Goal: Task Accomplishment & Management: Manage account settings

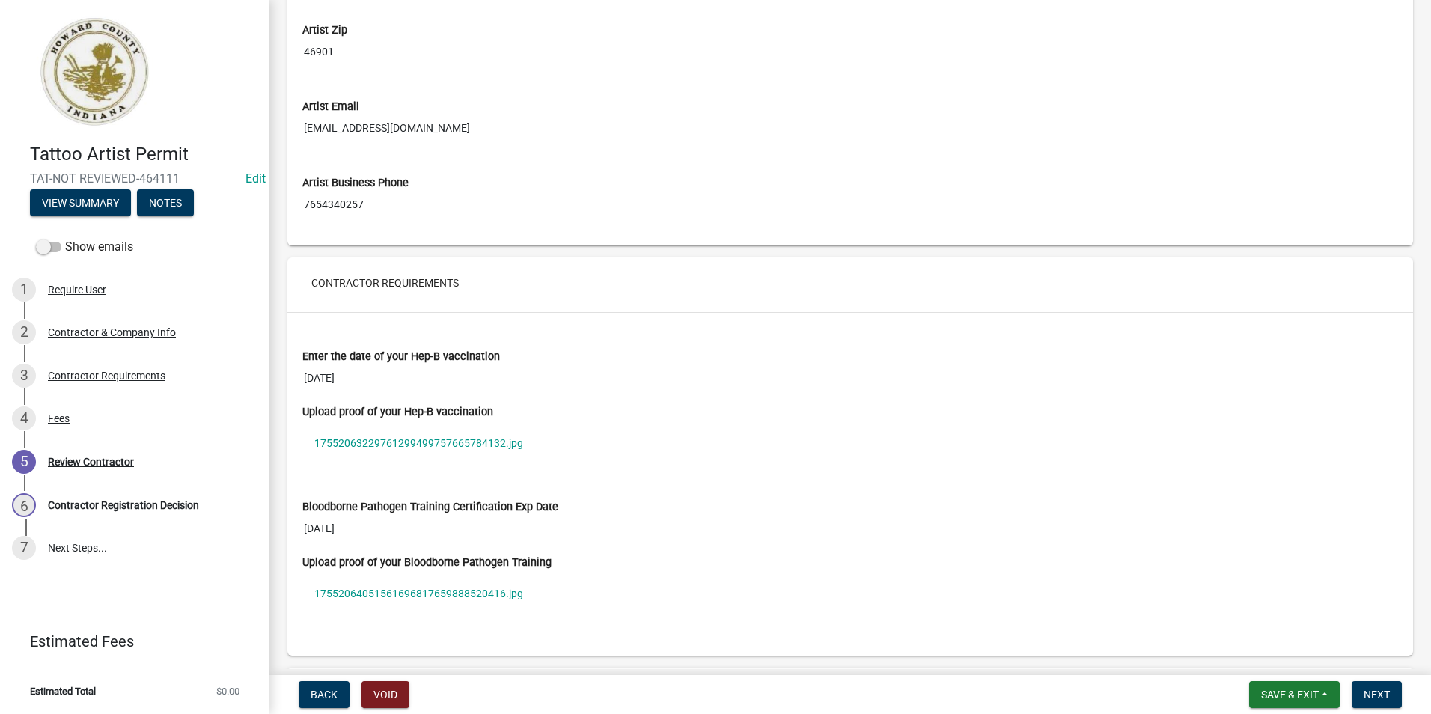
scroll to position [823, 0]
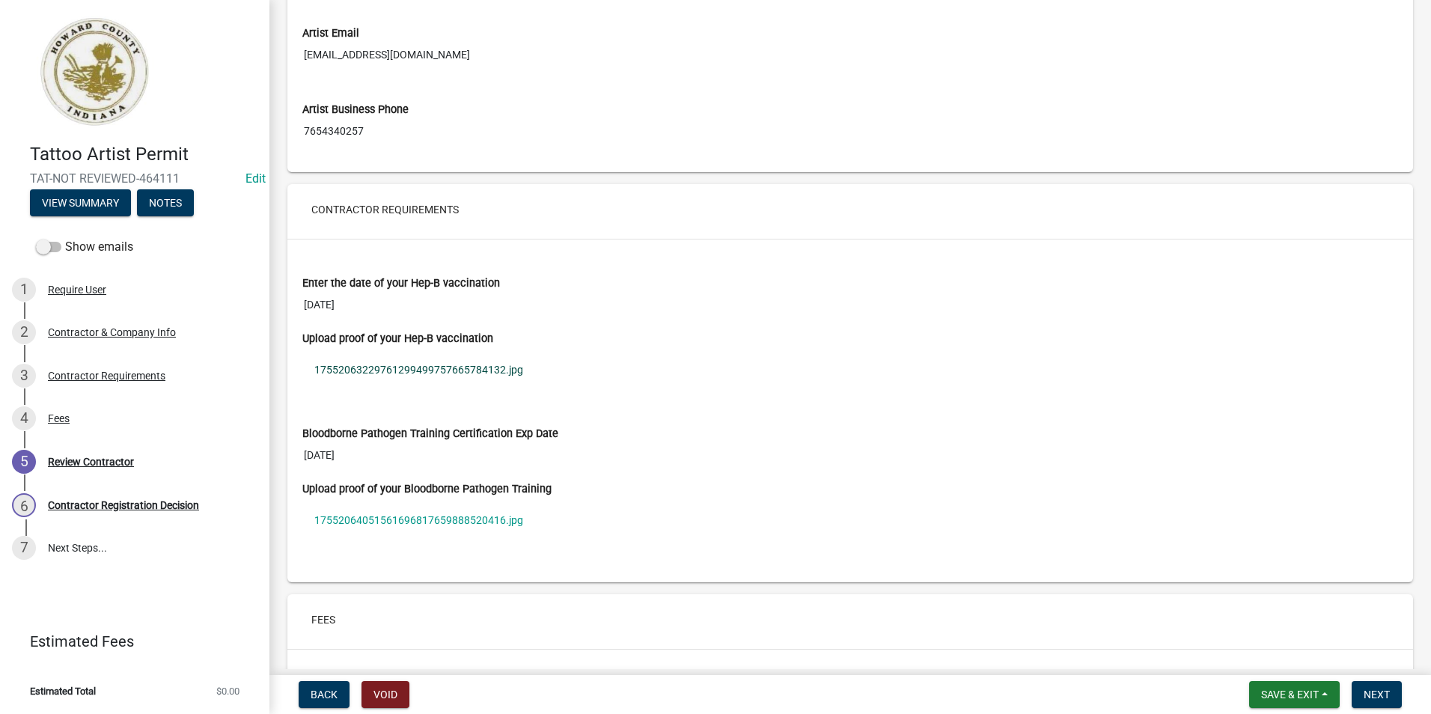
click at [393, 364] on link "17552063229761299499757665784132.jpg" at bounding box center [850, 369] width 1096 height 34
click at [403, 525] on link "17552064051561696817659888520416.jpg" at bounding box center [850, 520] width 1096 height 34
click at [436, 512] on link "17552064051561696817659888520416.jpg" at bounding box center [850, 520] width 1096 height 34
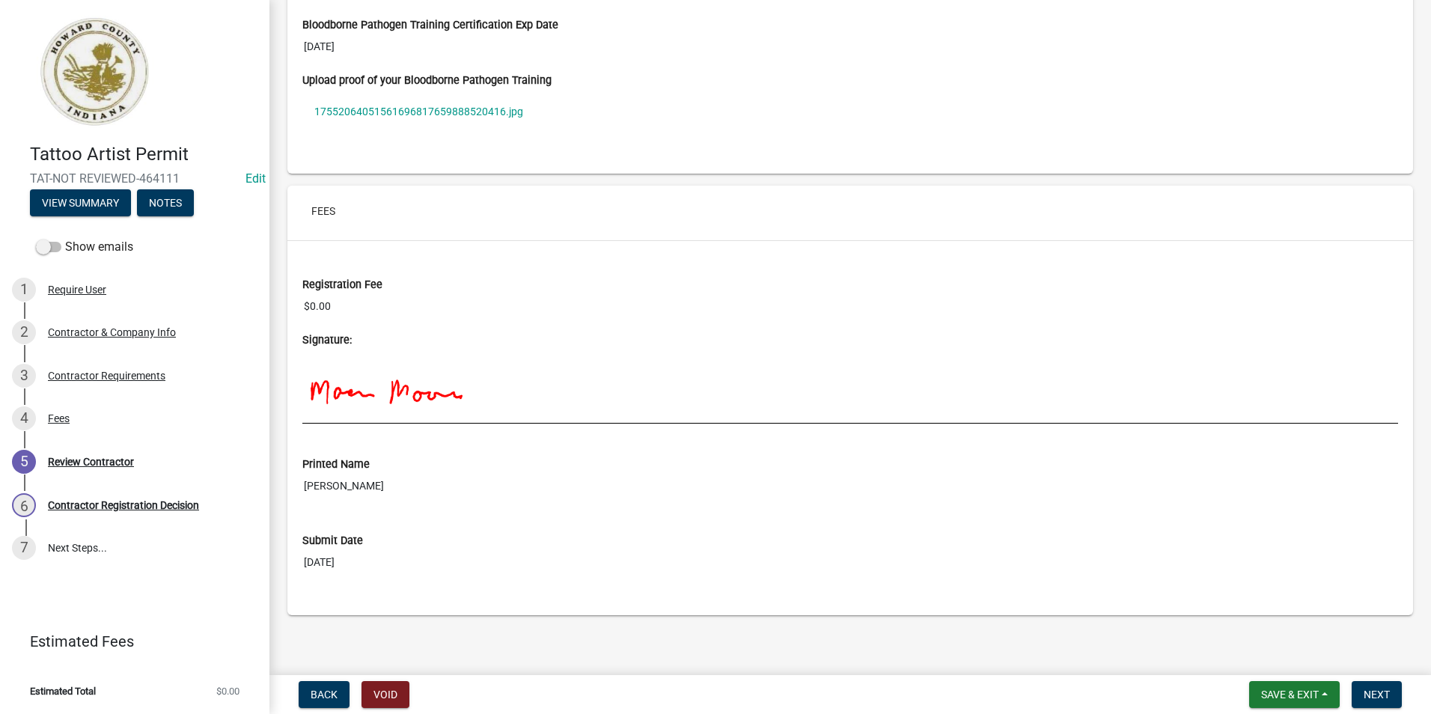
scroll to position [1236, 0]
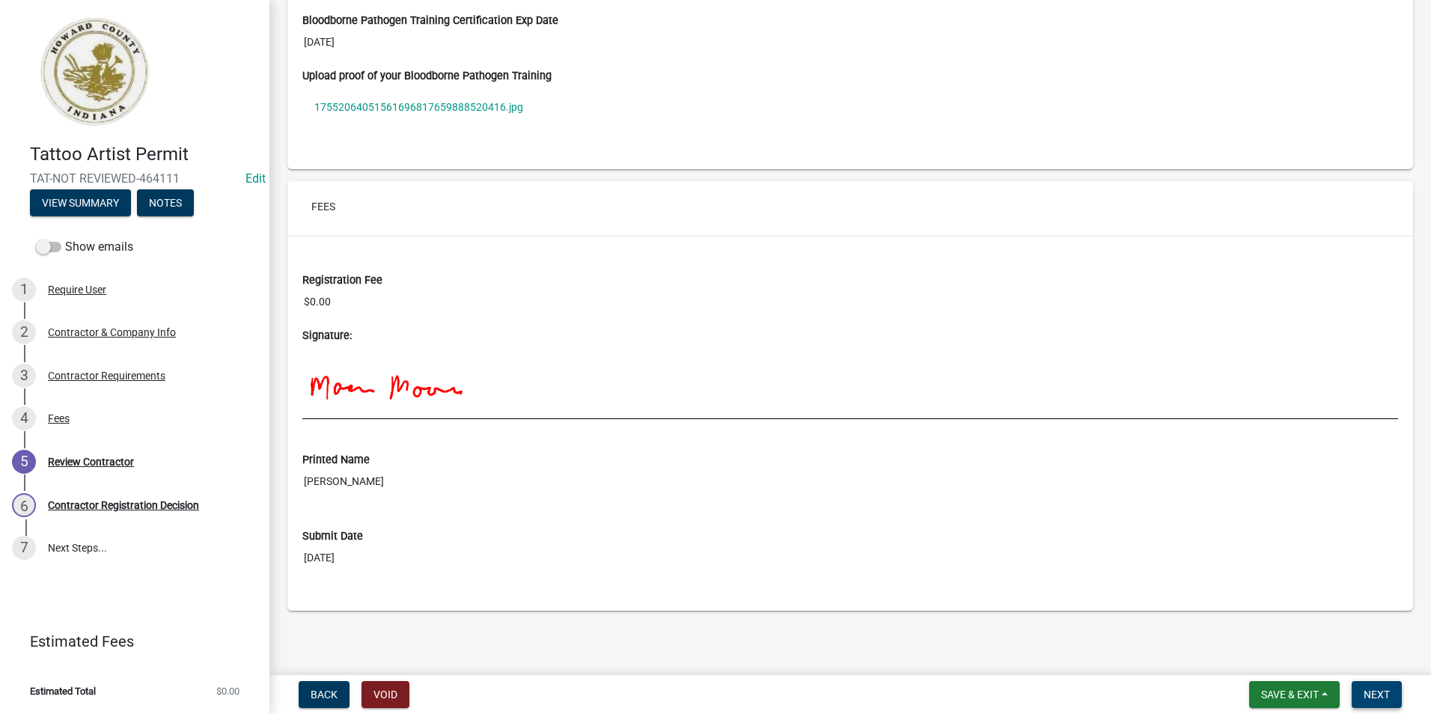
click at [1379, 703] on button "Next" at bounding box center [1377, 694] width 50 height 27
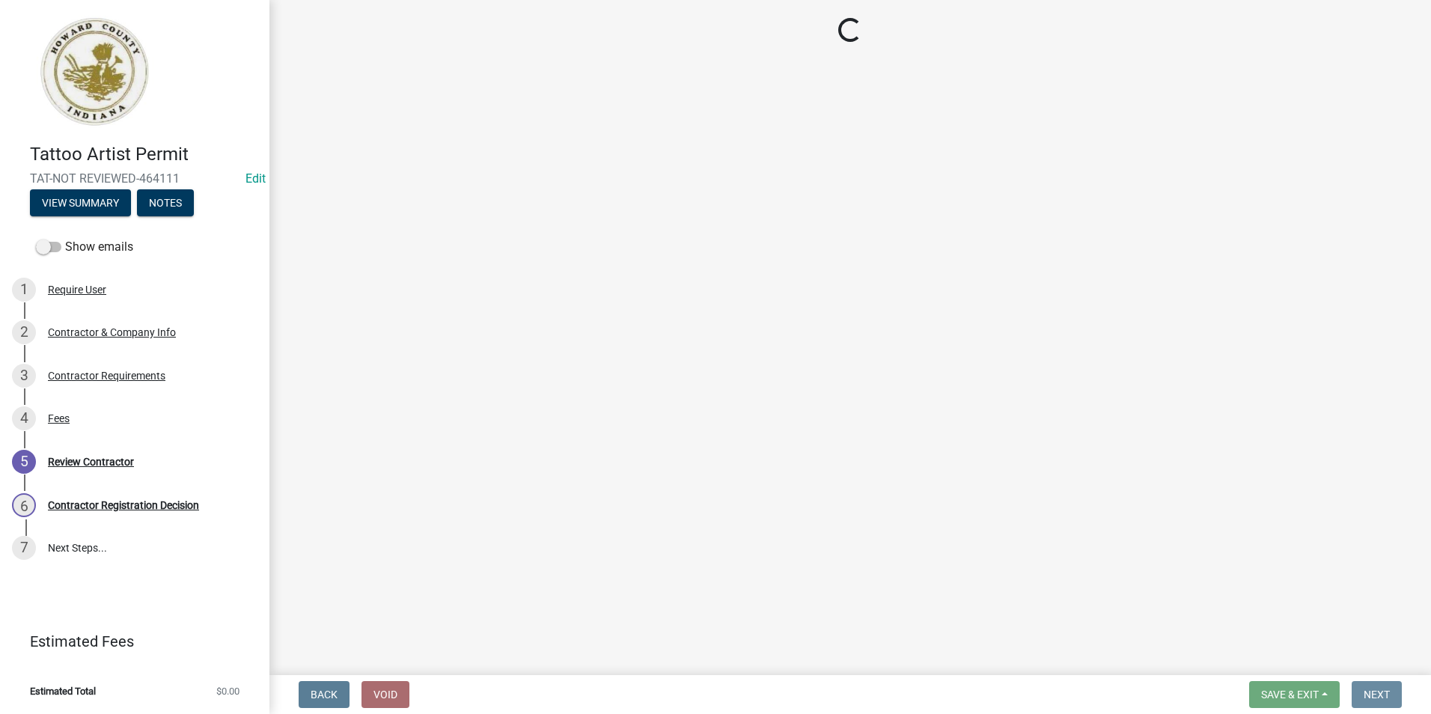
scroll to position [0, 0]
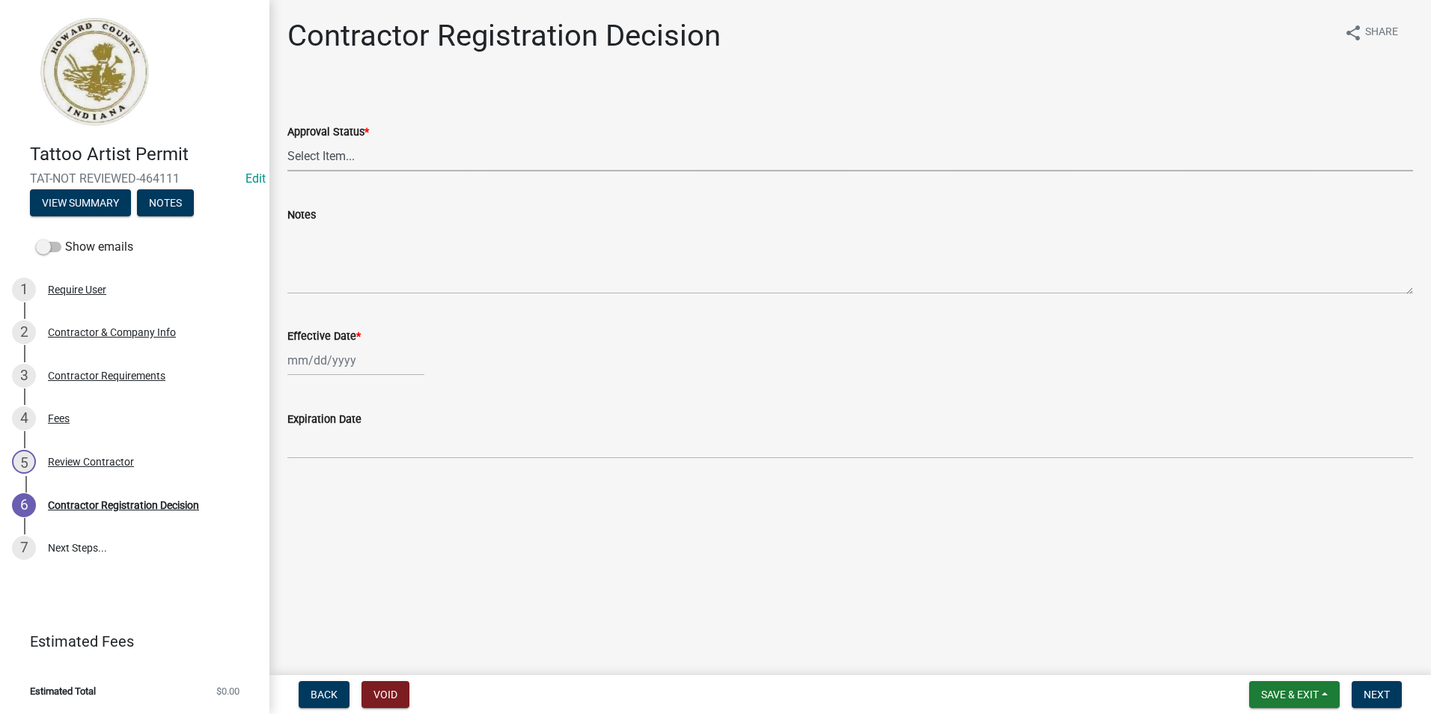
click at [421, 146] on select "Select Item... Approved Denied" at bounding box center [850, 156] width 1126 height 31
click at [287, 141] on select "Select Item... Approved Denied" at bounding box center [850, 156] width 1126 height 31
select select "4b86b809-39dd-4c68-9f3d-fdb3e7050482"
select select "8"
select select "2025"
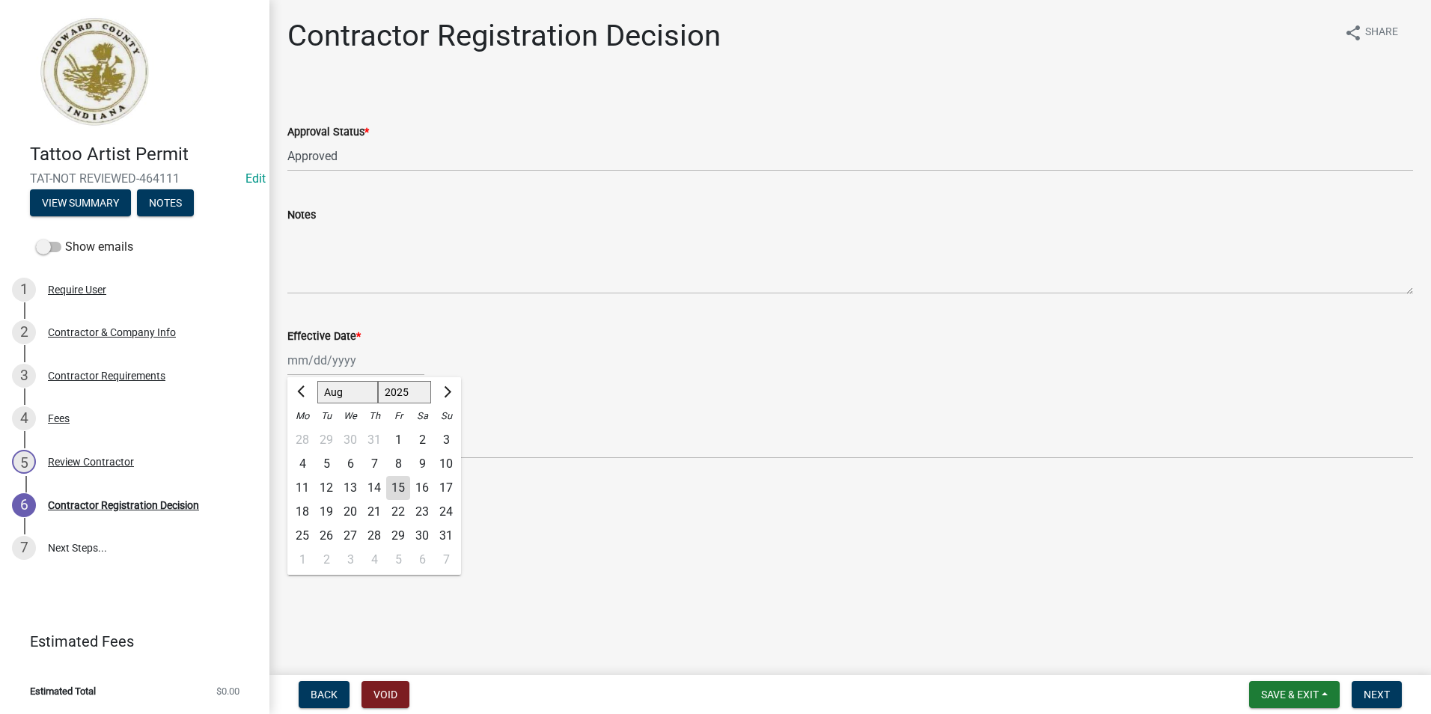
click at [361, 358] on div "Jan Feb Mar Apr May Jun Jul Aug Sep Oct Nov Dec 1525 1526 1527 1528 1529 1530 1…" at bounding box center [355, 360] width 137 height 31
click at [397, 483] on div "15" at bounding box center [398, 488] width 24 height 24
type input "08/15/2025"
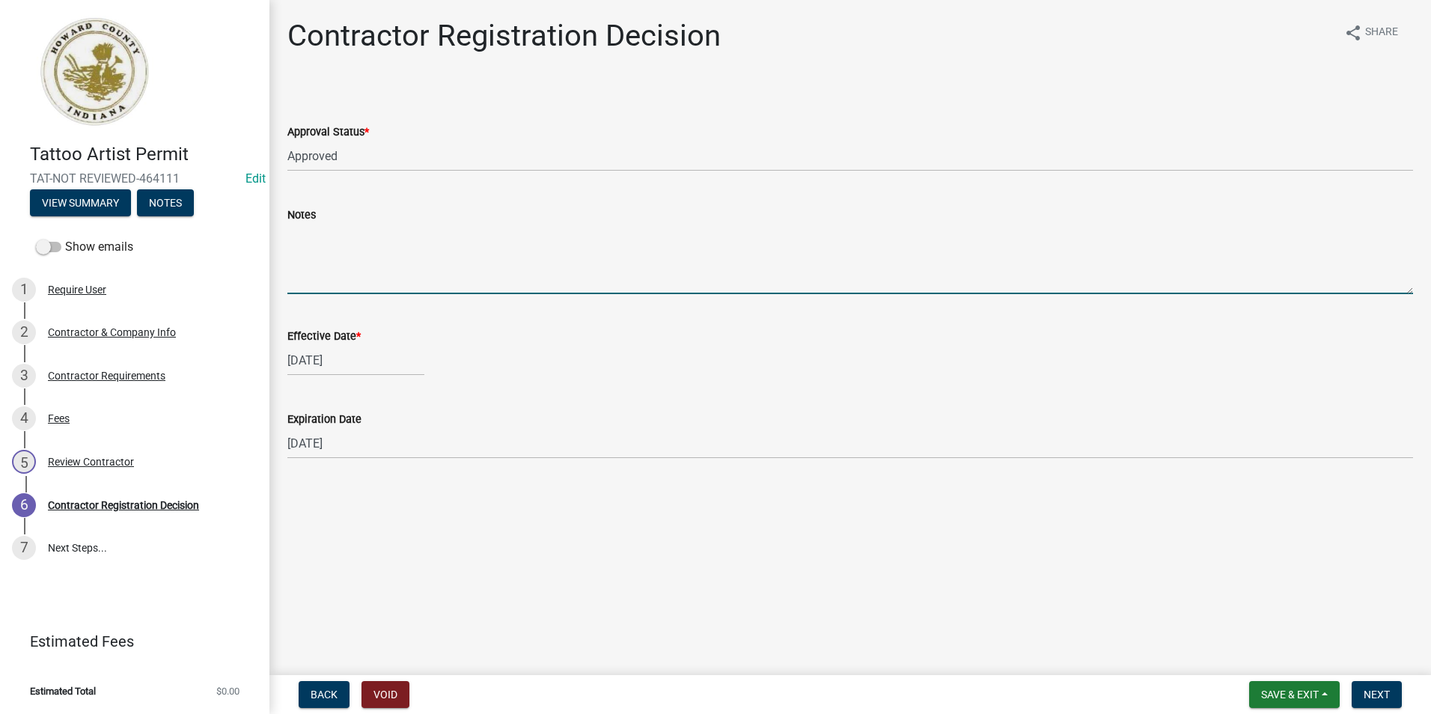
click at [353, 292] on textarea "Notes" at bounding box center [850, 259] width 1126 height 70
click at [1367, 689] on span "Next" at bounding box center [1377, 695] width 26 height 12
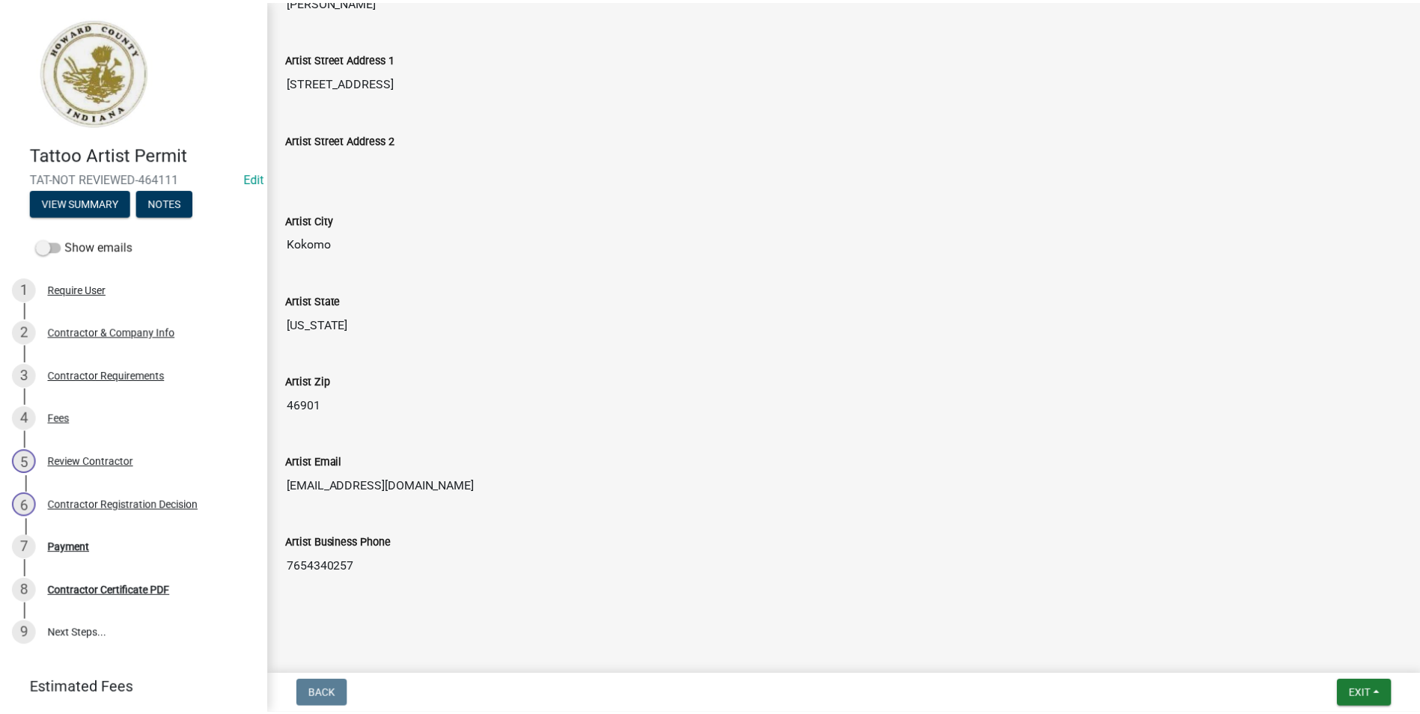
scroll to position [466, 0]
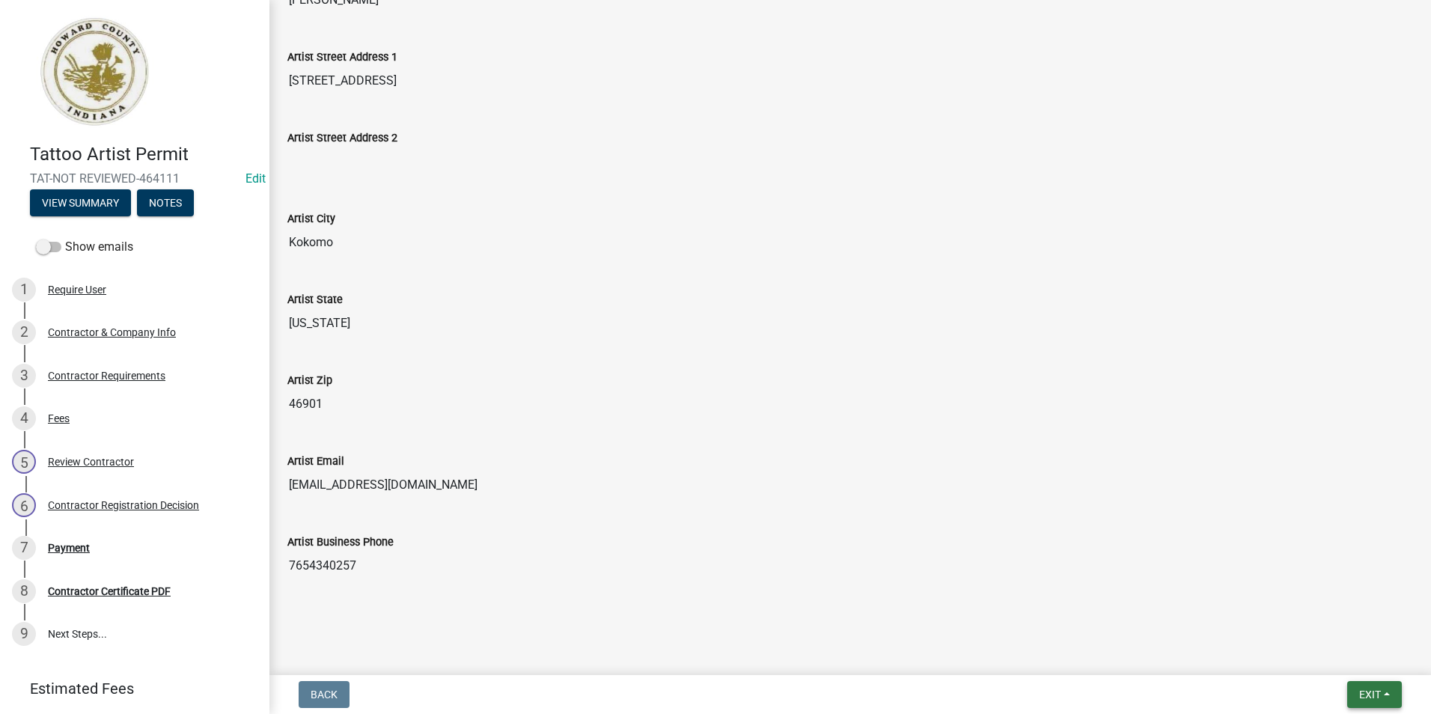
click at [1356, 689] on button "Exit" at bounding box center [1374, 694] width 55 height 27
click at [1341, 650] on button "Save & Exit" at bounding box center [1342, 656] width 120 height 36
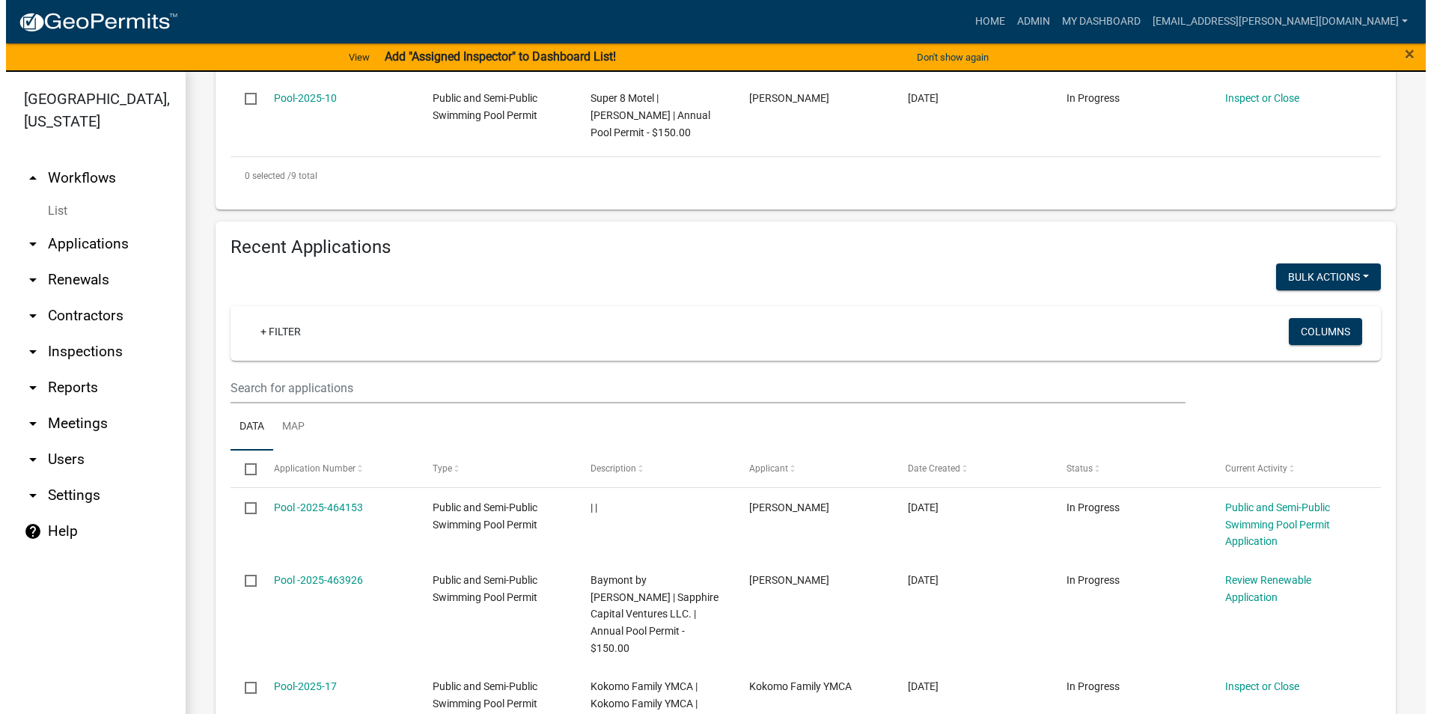
scroll to position [1197, 0]
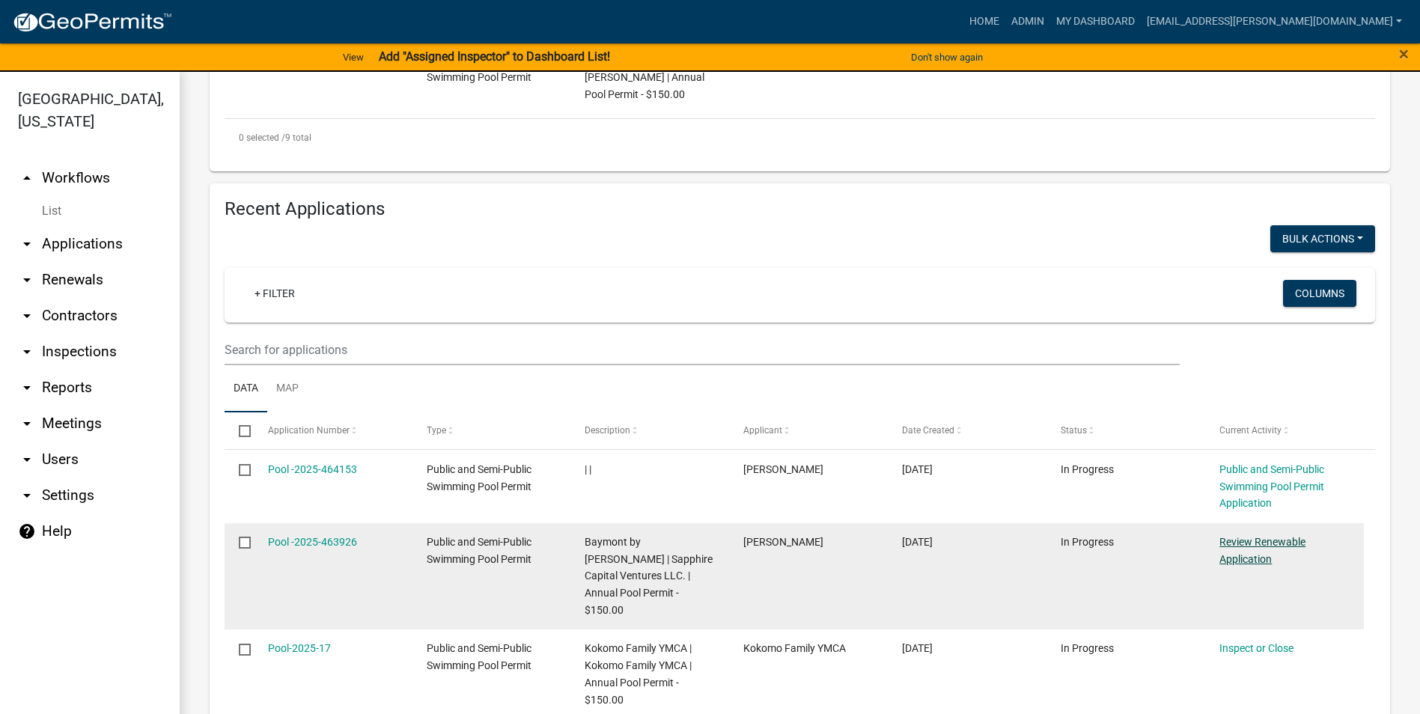
click at [1260, 554] on link "Review Renewable Application" at bounding box center [1262, 550] width 86 height 29
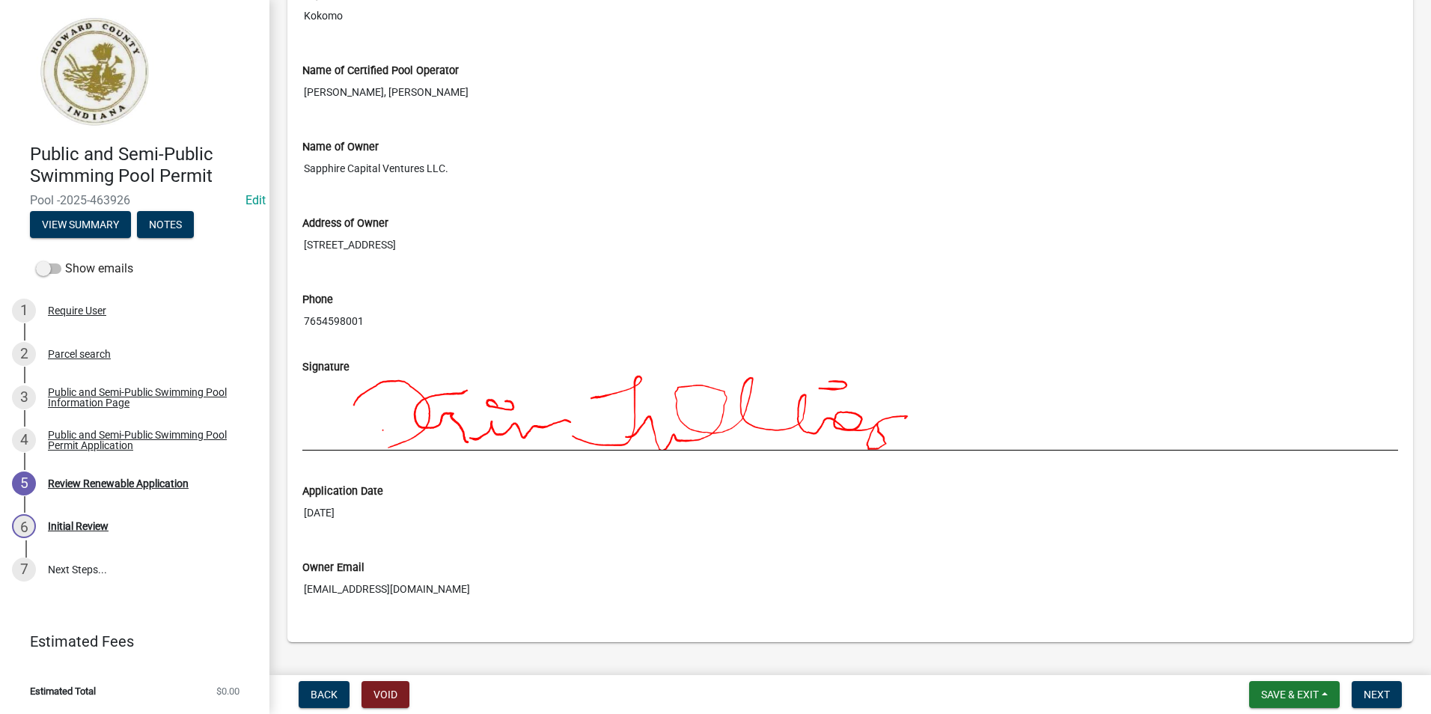
scroll to position [1199, 0]
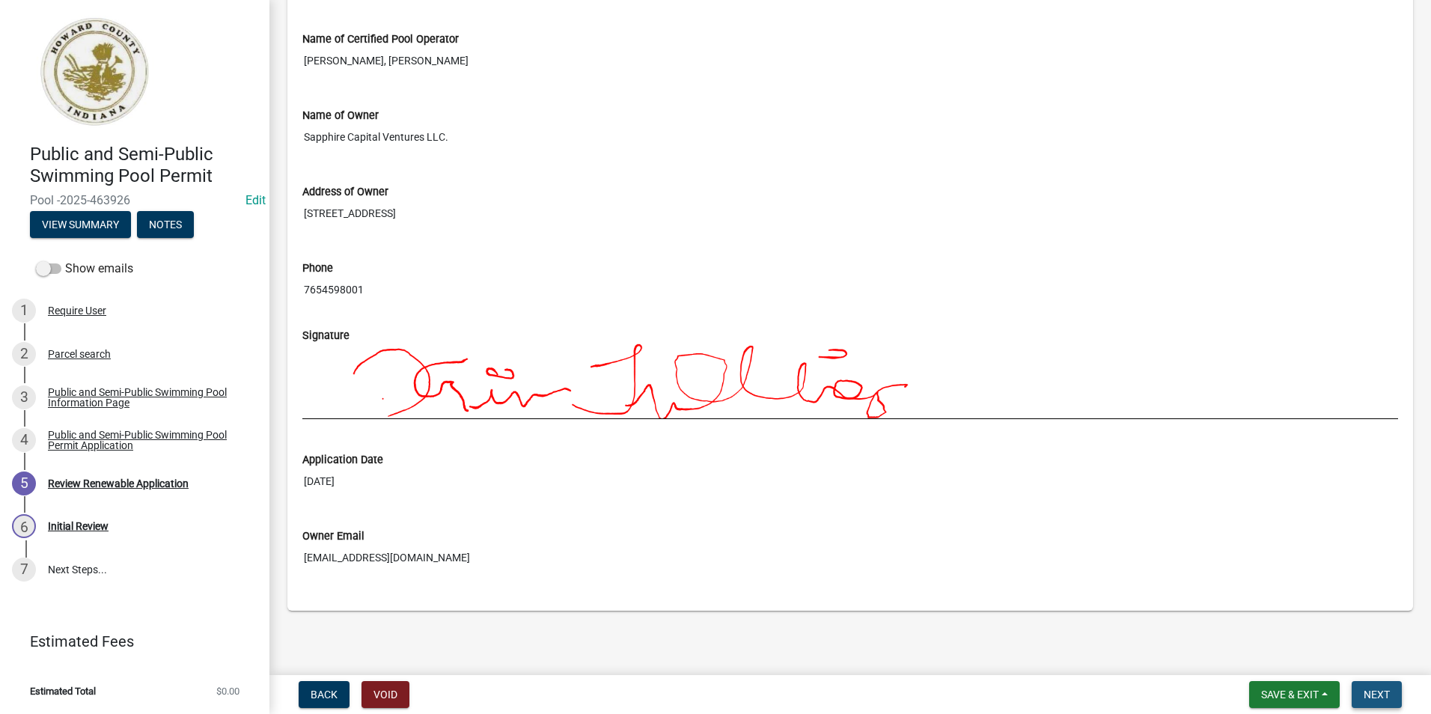
click at [1380, 695] on span "Next" at bounding box center [1377, 695] width 26 height 12
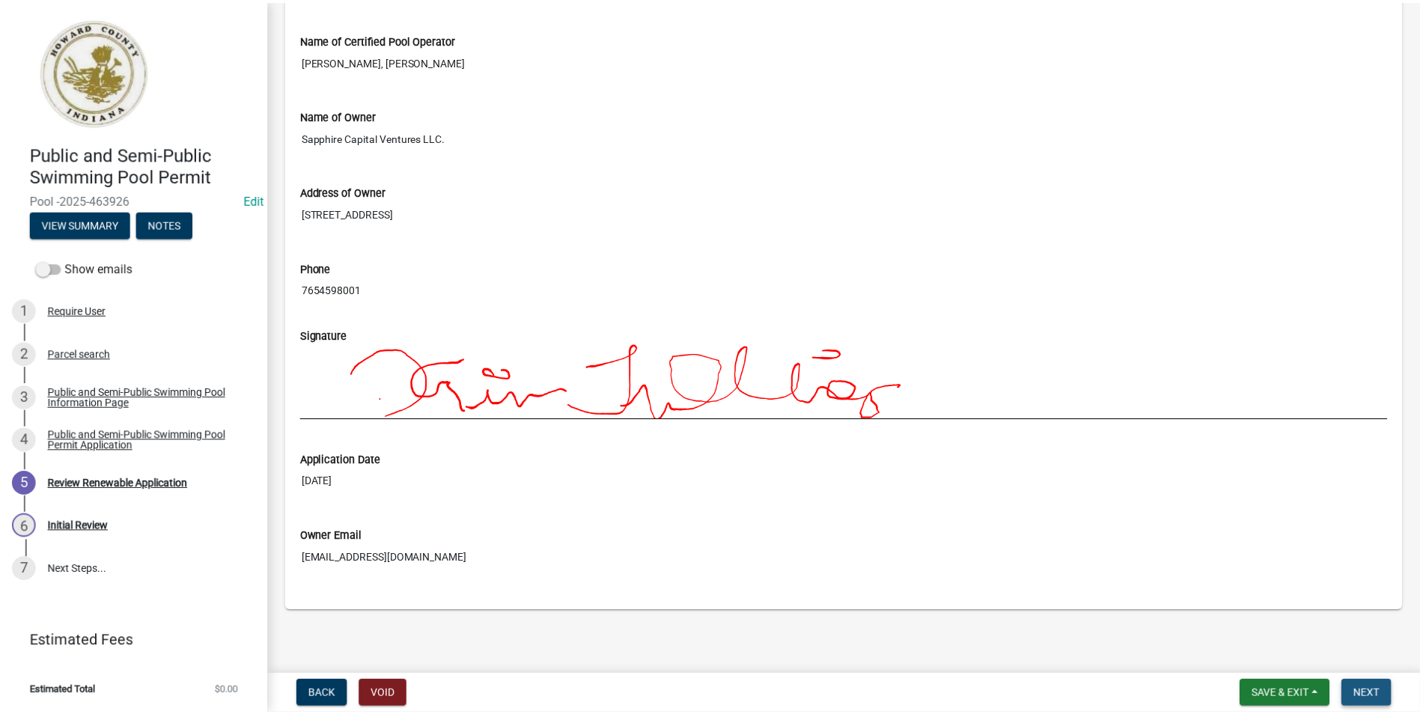
scroll to position [0, 0]
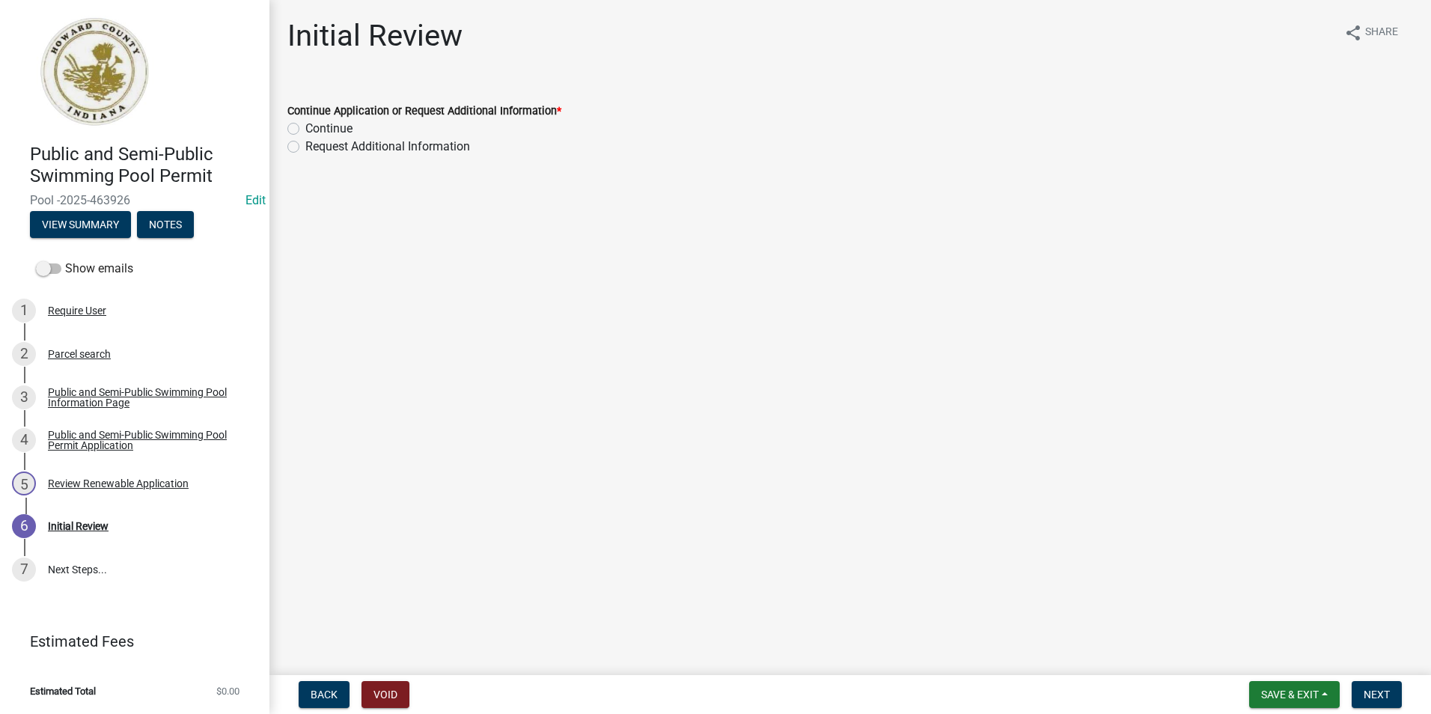
click at [299, 128] on div "Continue" at bounding box center [850, 129] width 1126 height 18
click at [305, 128] on label "Continue" at bounding box center [328, 129] width 47 height 18
click at [305, 128] on input "Continue" at bounding box center [310, 125] width 10 height 10
radio input "true"
click at [1374, 690] on span "Next" at bounding box center [1377, 695] width 26 height 12
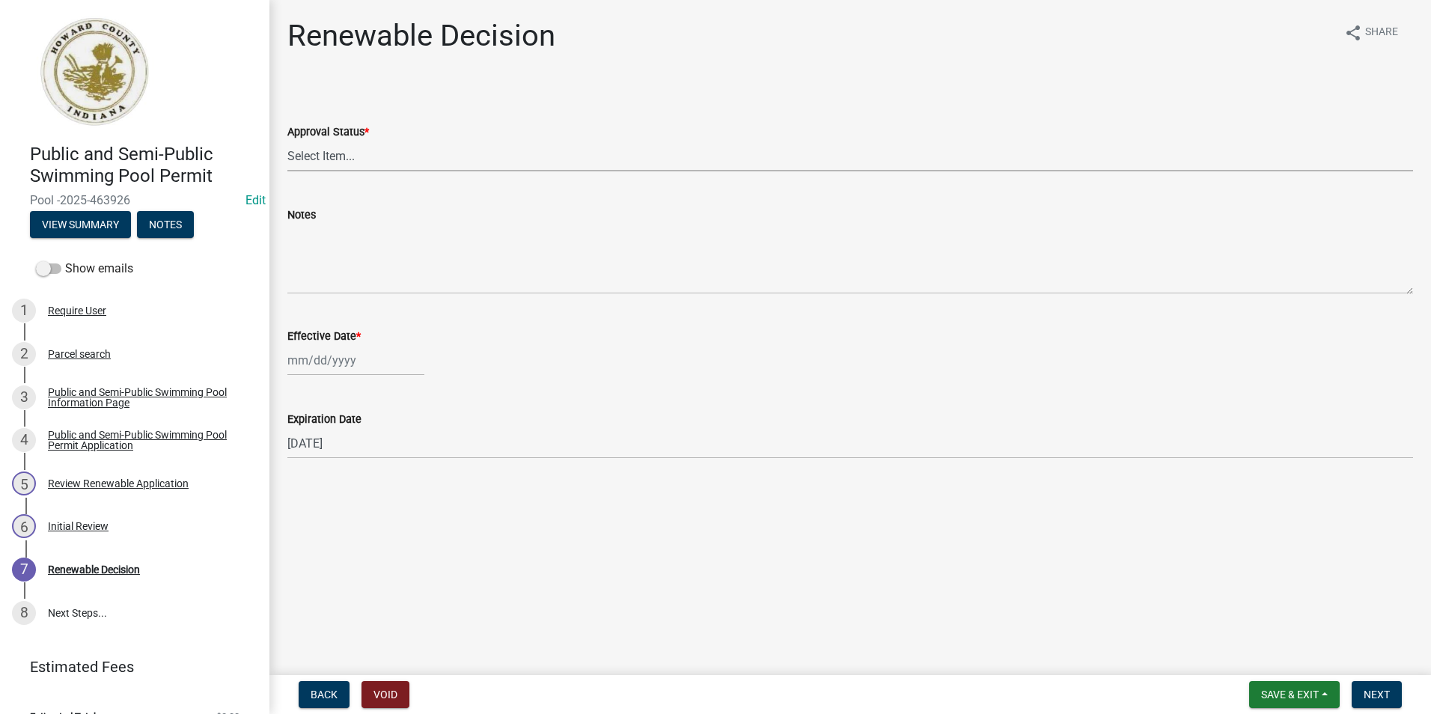
click at [361, 162] on select "Select Item... Approved Denied" at bounding box center [850, 156] width 1126 height 31
click at [287, 141] on select "Select Item... Approved Denied" at bounding box center [850, 156] width 1126 height 31
select select "6cfd4193-1f57-4c7e-a5e5-f68c9e85a162"
click at [357, 356] on div at bounding box center [355, 360] width 137 height 31
select select "8"
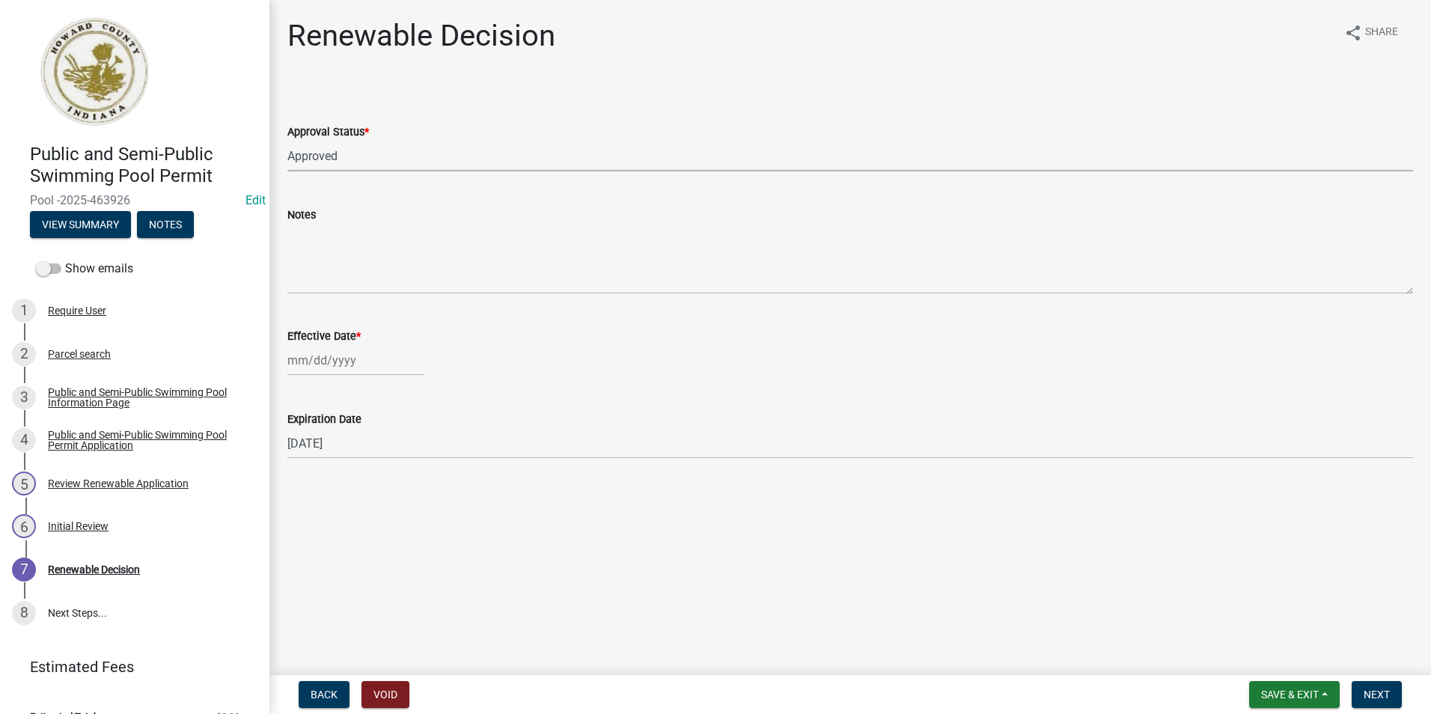
select select "2025"
click at [395, 483] on div "15" at bounding box center [398, 488] width 24 height 24
type input "08/15/2025"
click at [1362, 688] on button "Next" at bounding box center [1377, 694] width 50 height 27
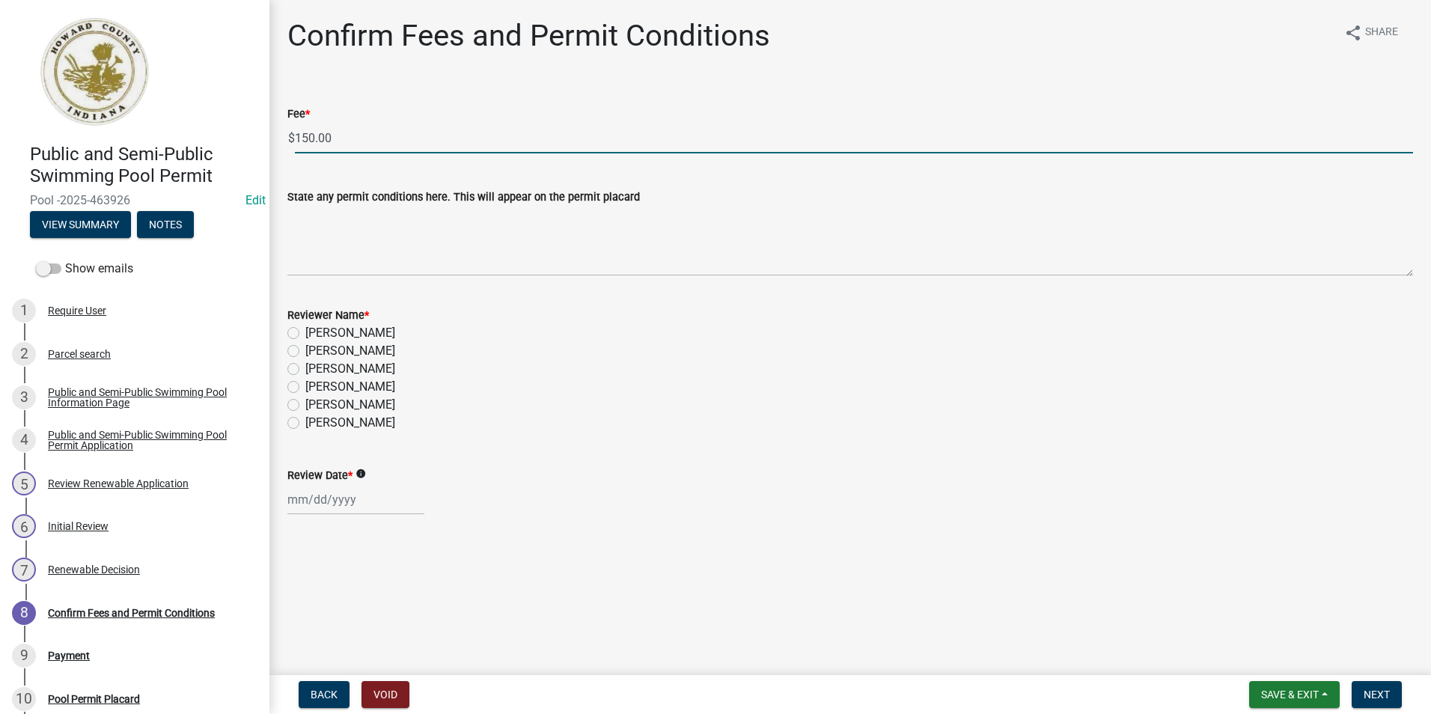
drag, startPoint x: 332, startPoint y: 144, endPoint x: 276, endPoint y: 136, distance: 56.6
click at [276, 137] on div "Fee * $ 150.00" at bounding box center [850, 119] width 1148 height 70
type input "0"
drag, startPoint x: 290, startPoint y: 421, endPoint x: 295, endPoint y: 443, distance: 23.1
click at [305, 421] on label "Abby Matlock" at bounding box center [350, 423] width 90 height 18
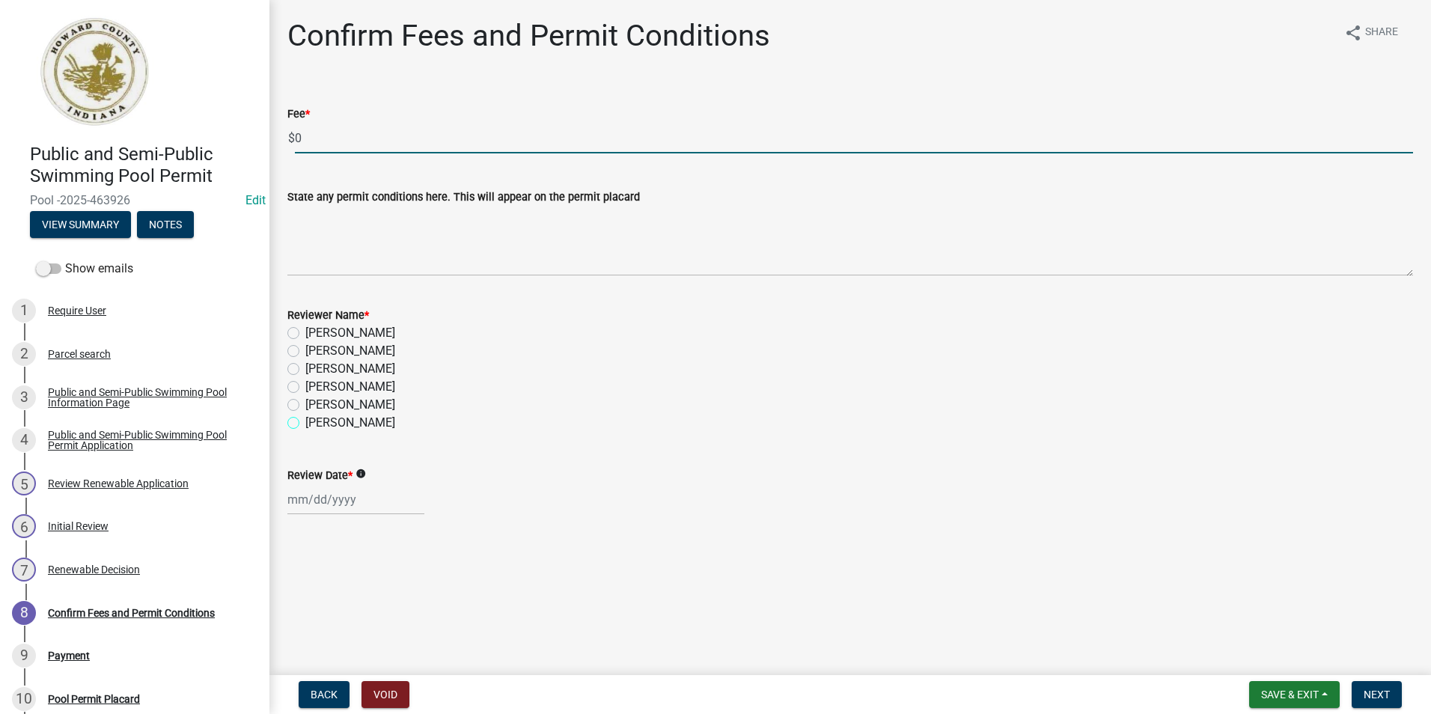
click at [305, 421] on input "Abby Matlock" at bounding box center [310, 419] width 10 height 10
radio input "true"
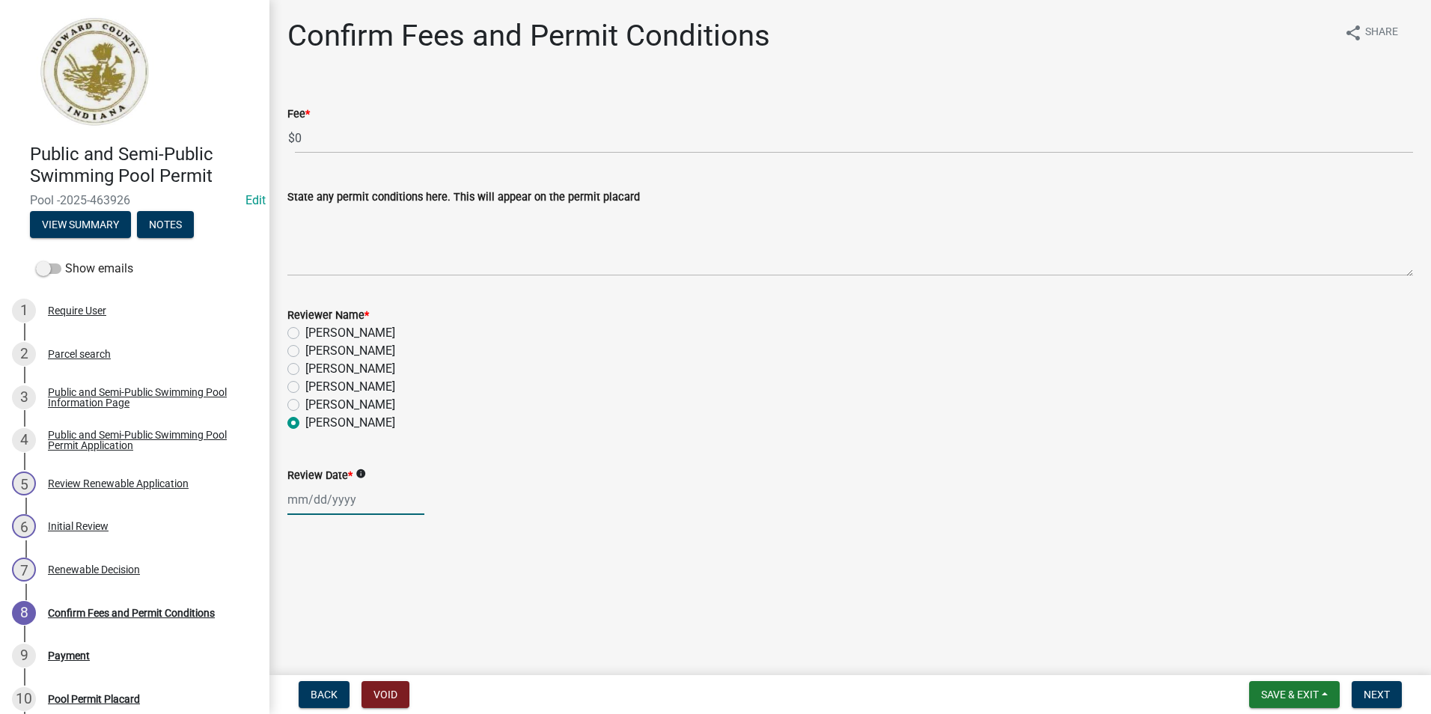
click at [309, 496] on div at bounding box center [355, 499] width 137 height 31
select select "8"
select select "2025"
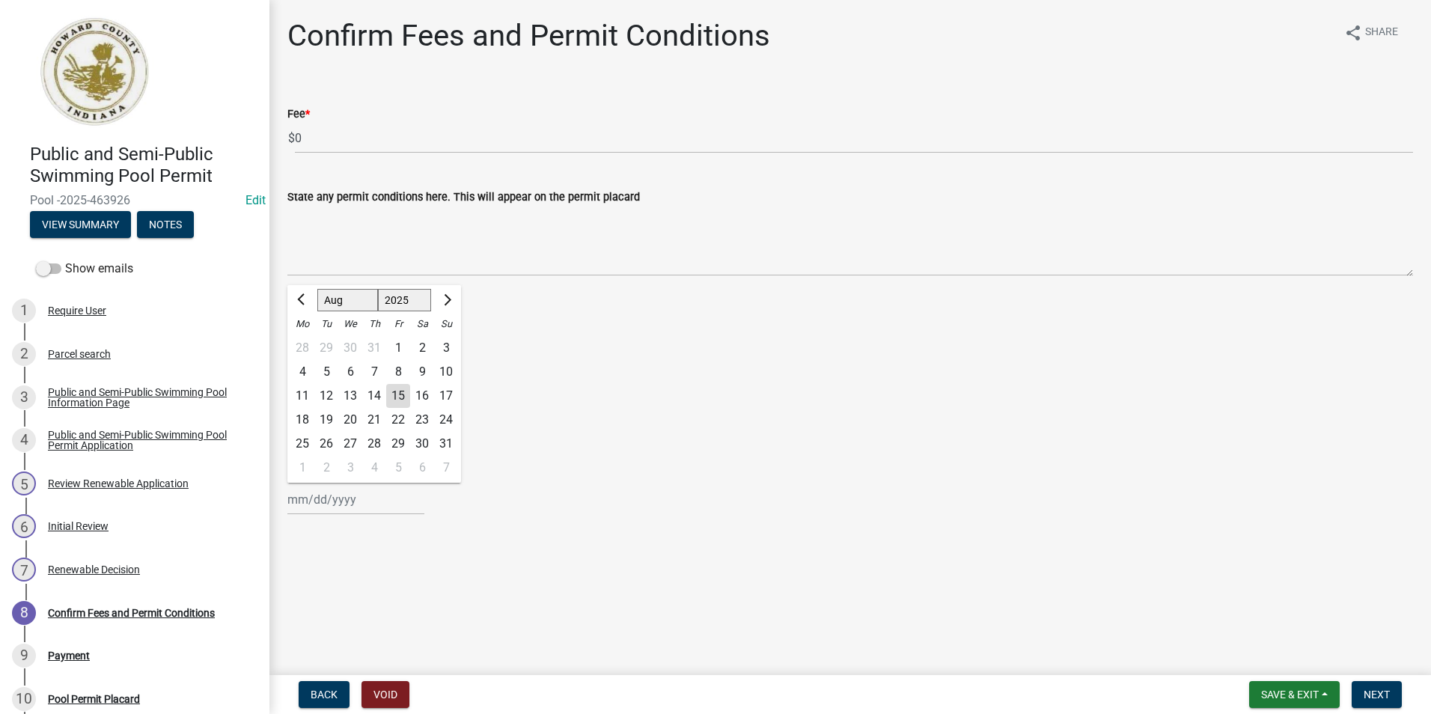
click at [394, 400] on div "15" at bounding box center [398, 396] width 24 height 24
type input "08/15/2025"
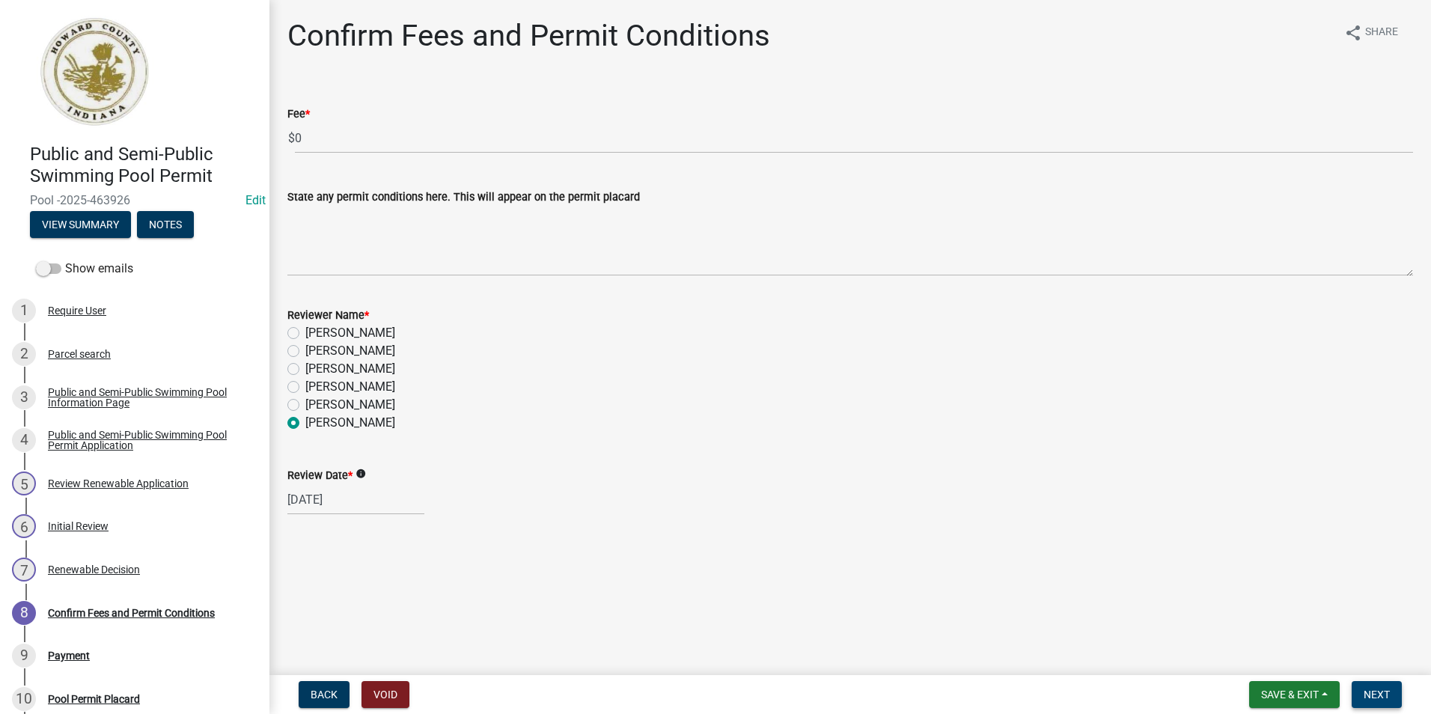
click at [1384, 689] on span "Next" at bounding box center [1377, 695] width 26 height 12
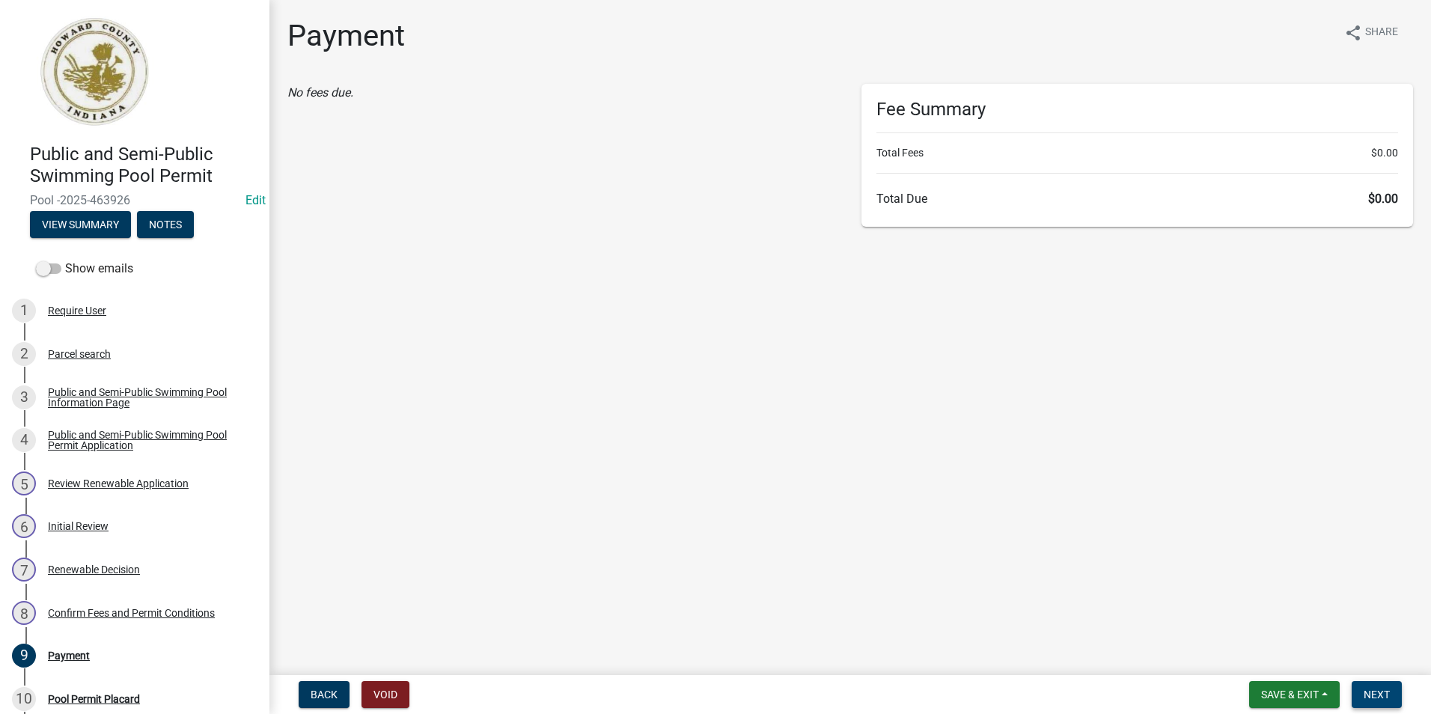
click at [1377, 695] on span "Next" at bounding box center [1377, 695] width 26 height 12
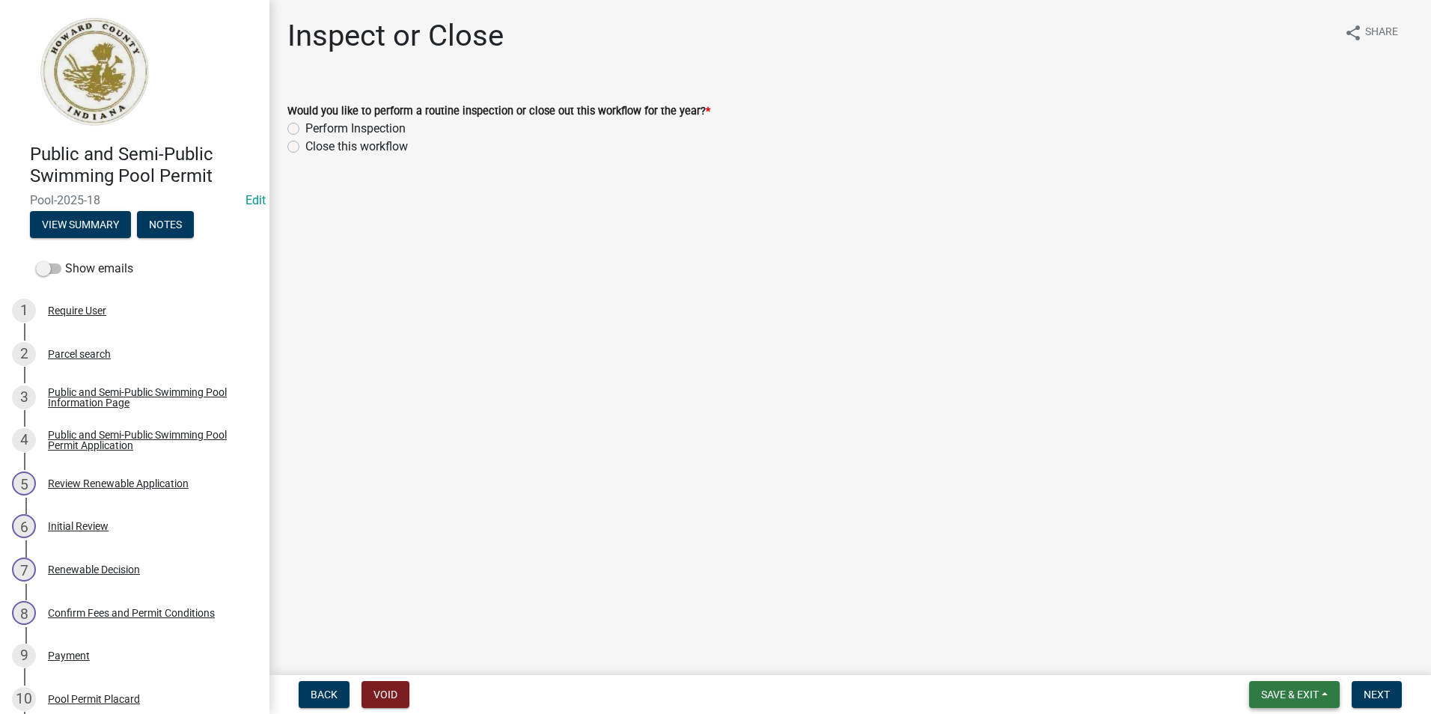
click at [1302, 693] on span "Save & Exit" at bounding box center [1290, 695] width 58 height 12
click at [1292, 655] on button "Save & Exit" at bounding box center [1280, 656] width 120 height 36
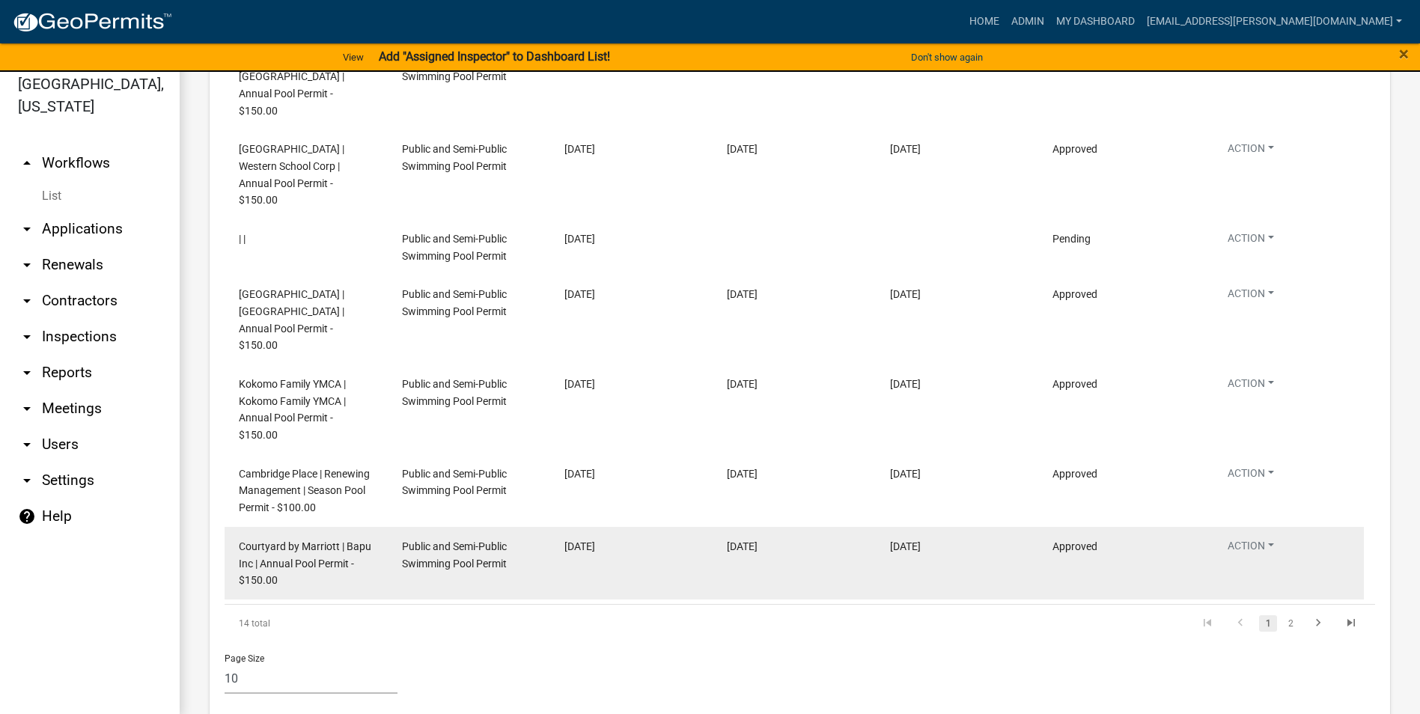
scroll to position [18, 0]
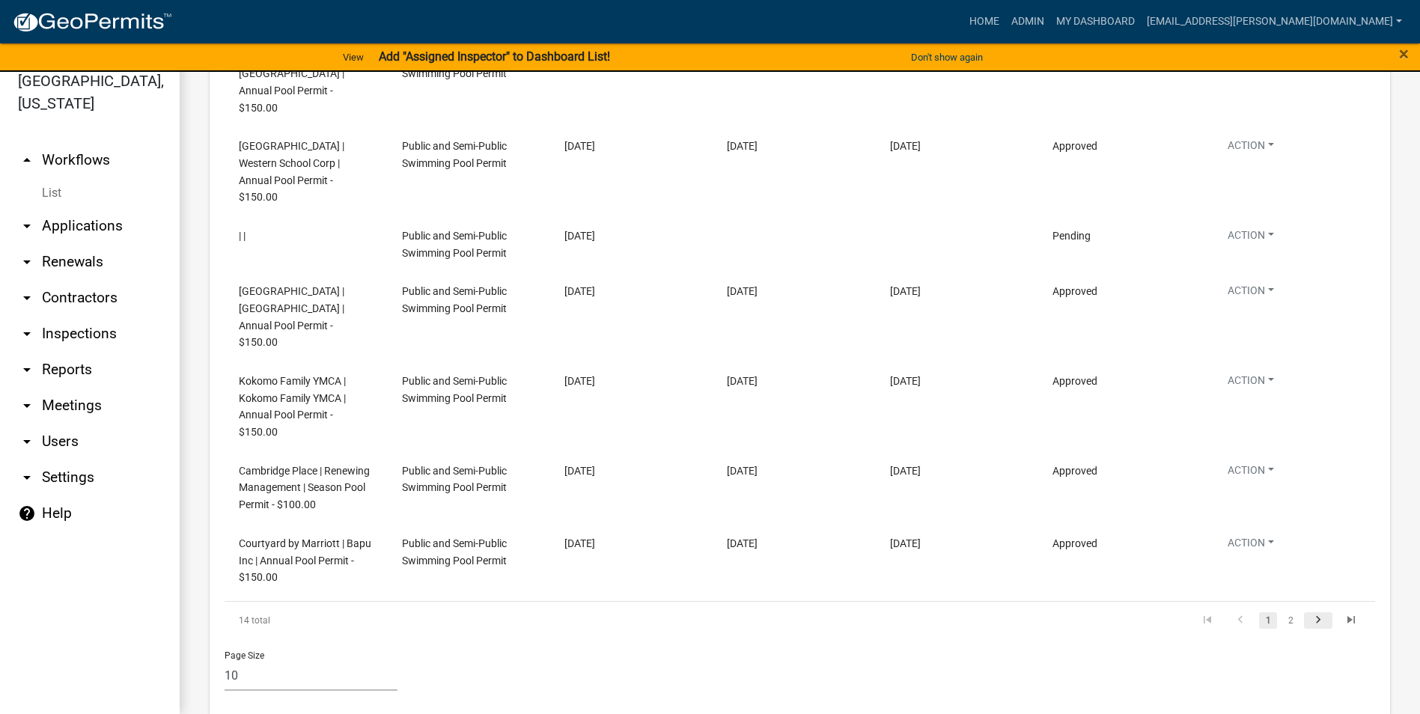
click at [1308, 613] on icon "go to next page" at bounding box center [1317, 622] width 19 height 18
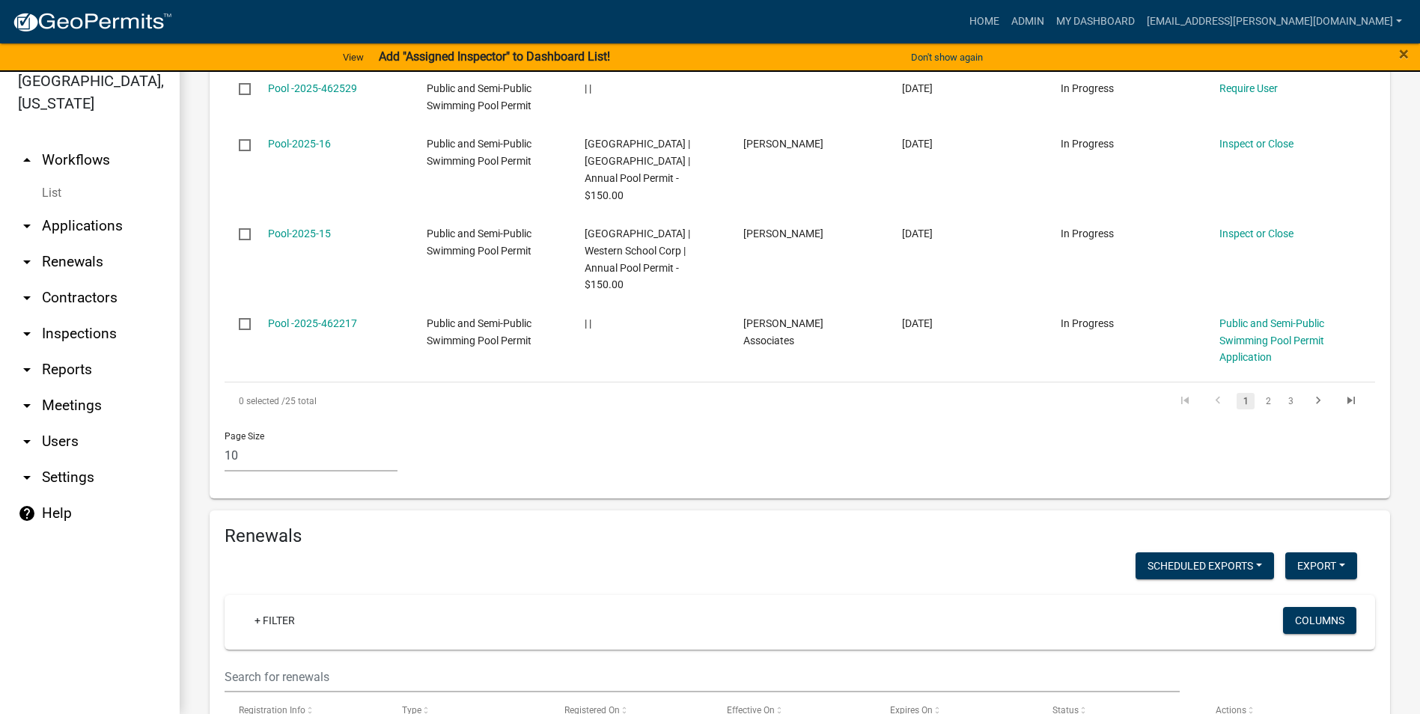
scroll to position [1838, 0]
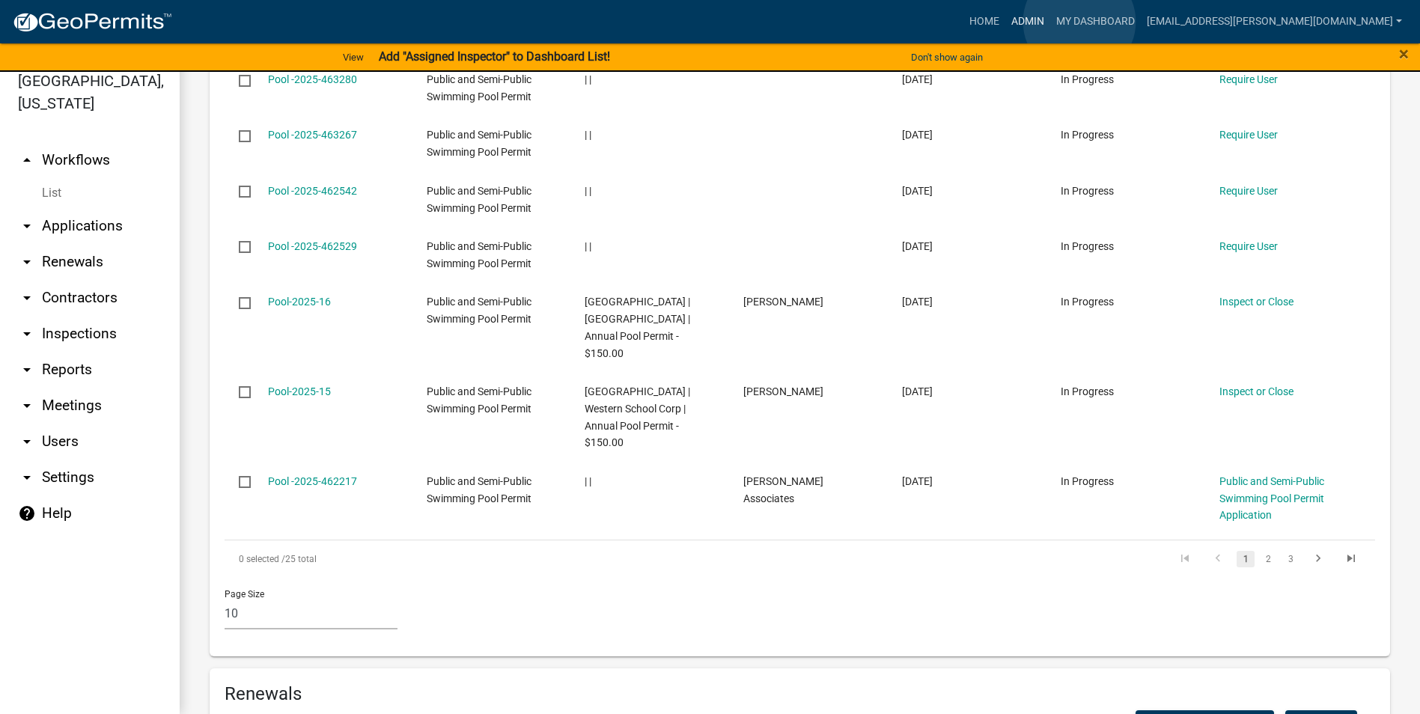
click at [1050, 22] on link "Admin" at bounding box center [1027, 21] width 45 height 28
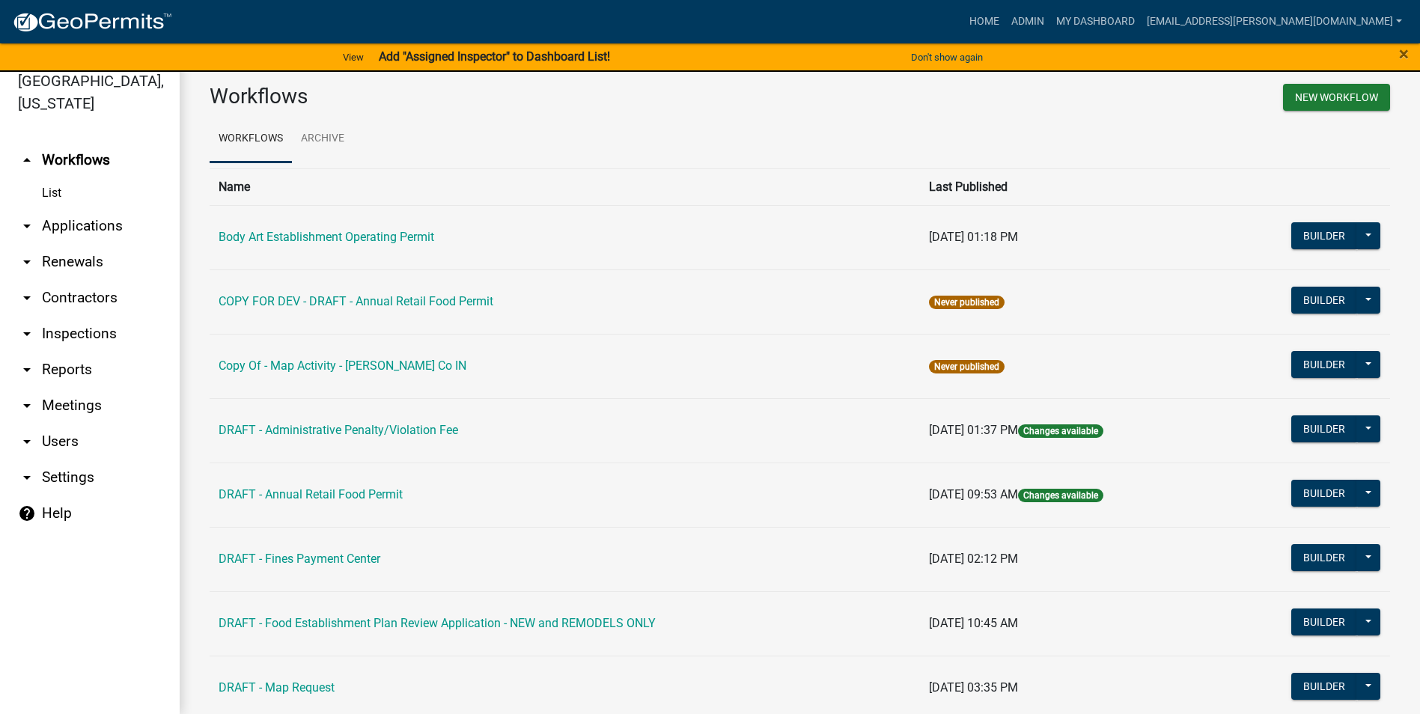
click at [410, 239] on link "Body Art Establishment Operating Permit" at bounding box center [327, 237] width 216 height 14
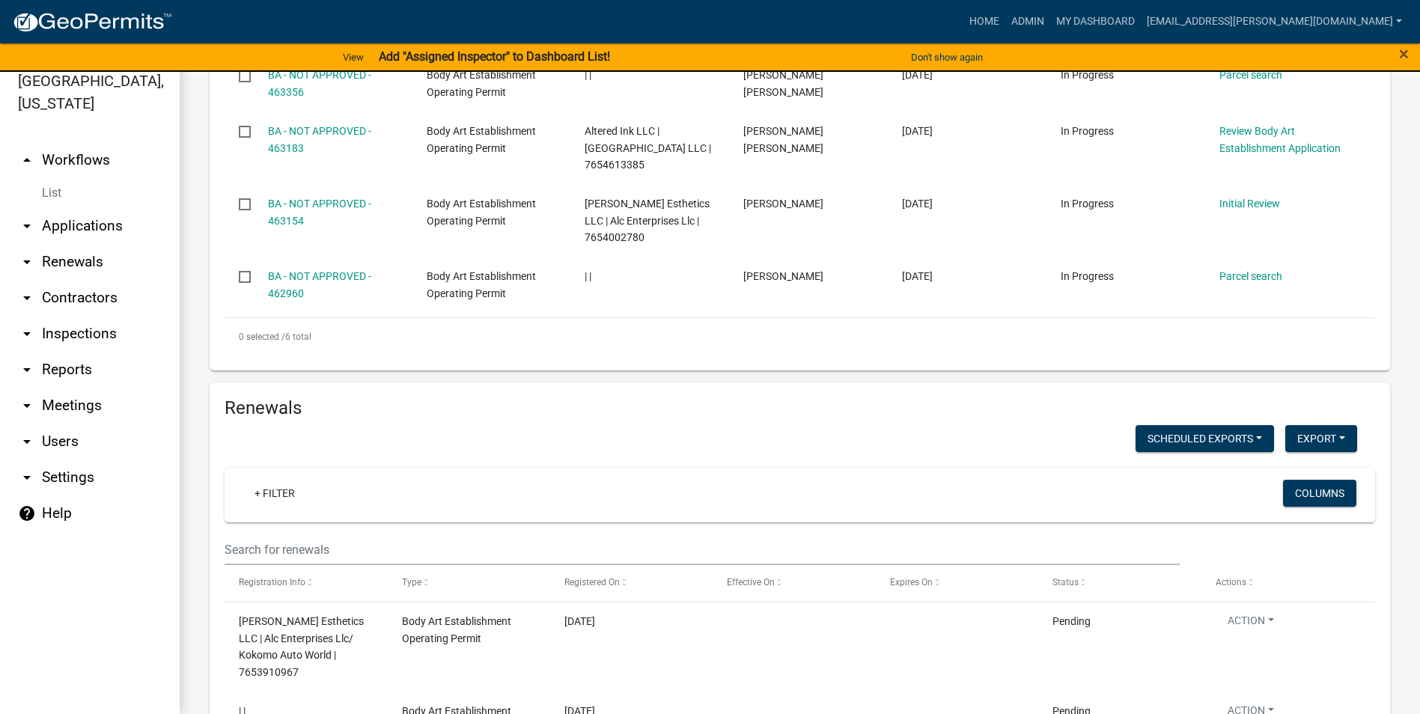
scroll to position [1083, 0]
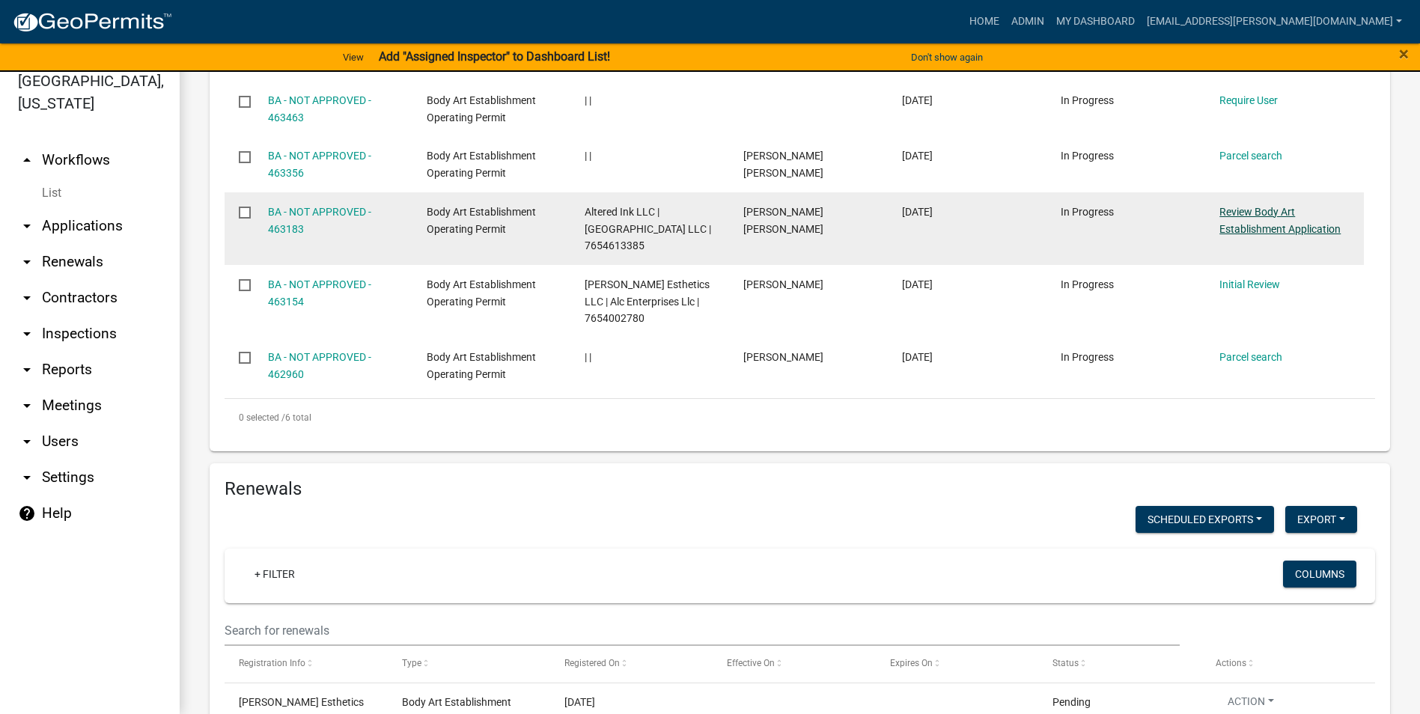
click at [1264, 232] on link "Review Body Art Establishment Application" at bounding box center [1279, 220] width 121 height 29
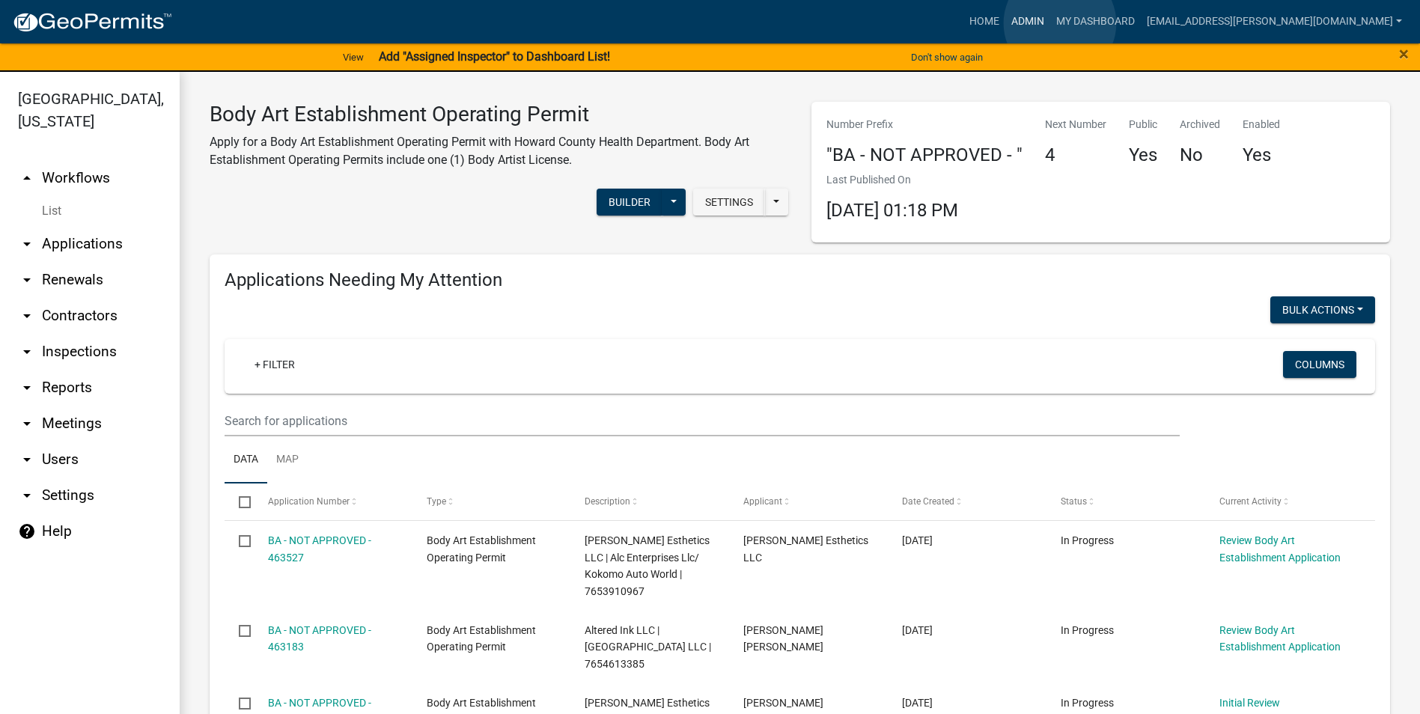
click at [1050, 23] on link "Admin" at bounding box center [1027, 21] width 45 height 28
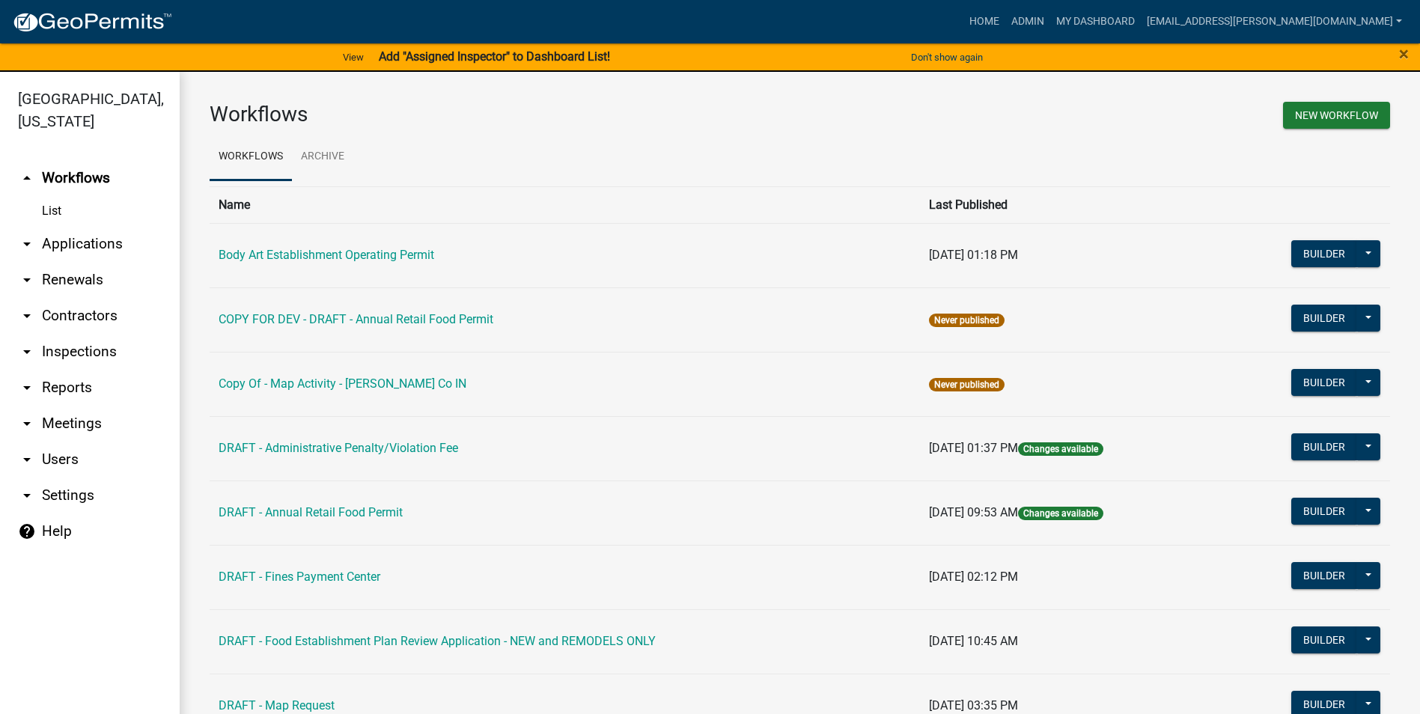
click at [24, 385] on icon "arrow_drop_down" at bounding box center [27, 388] width 18 height 18
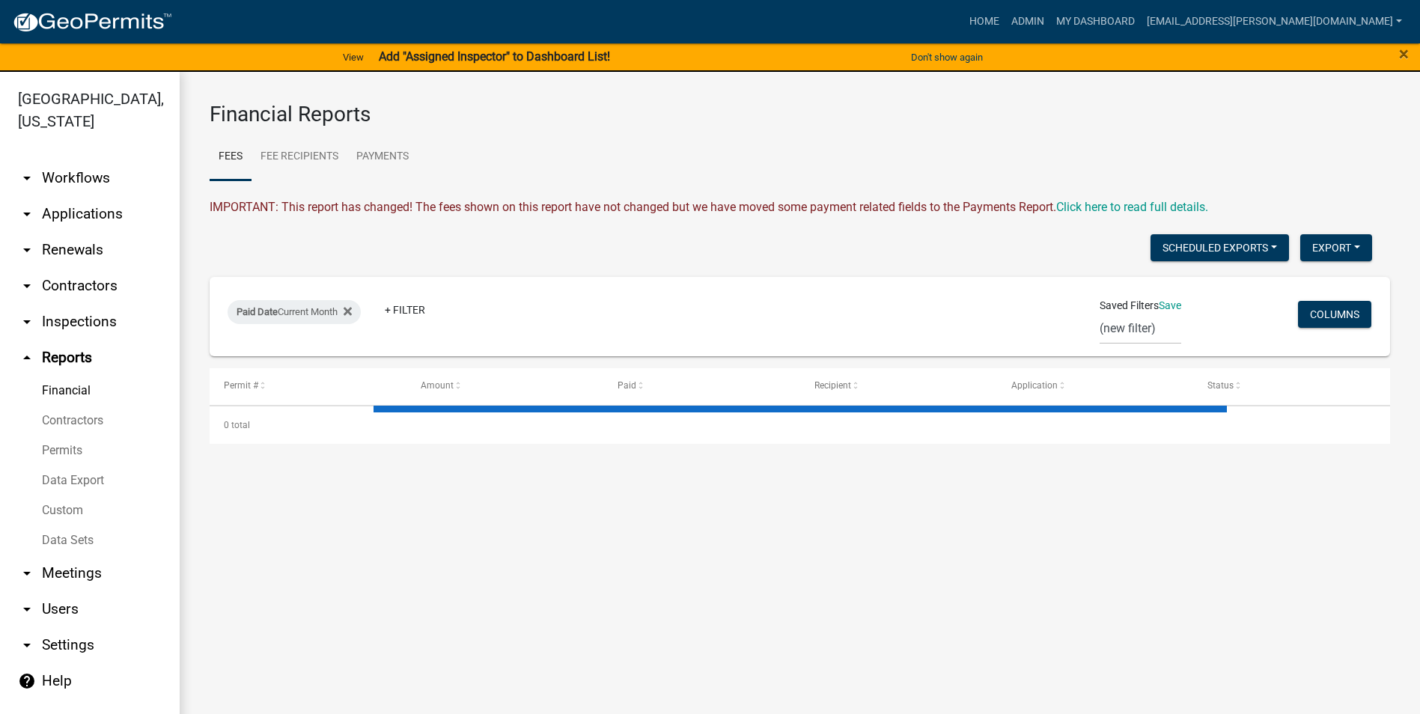
click at [76, 414] on link "Contractors" at bounding box center [90, 421] width 180 height 30
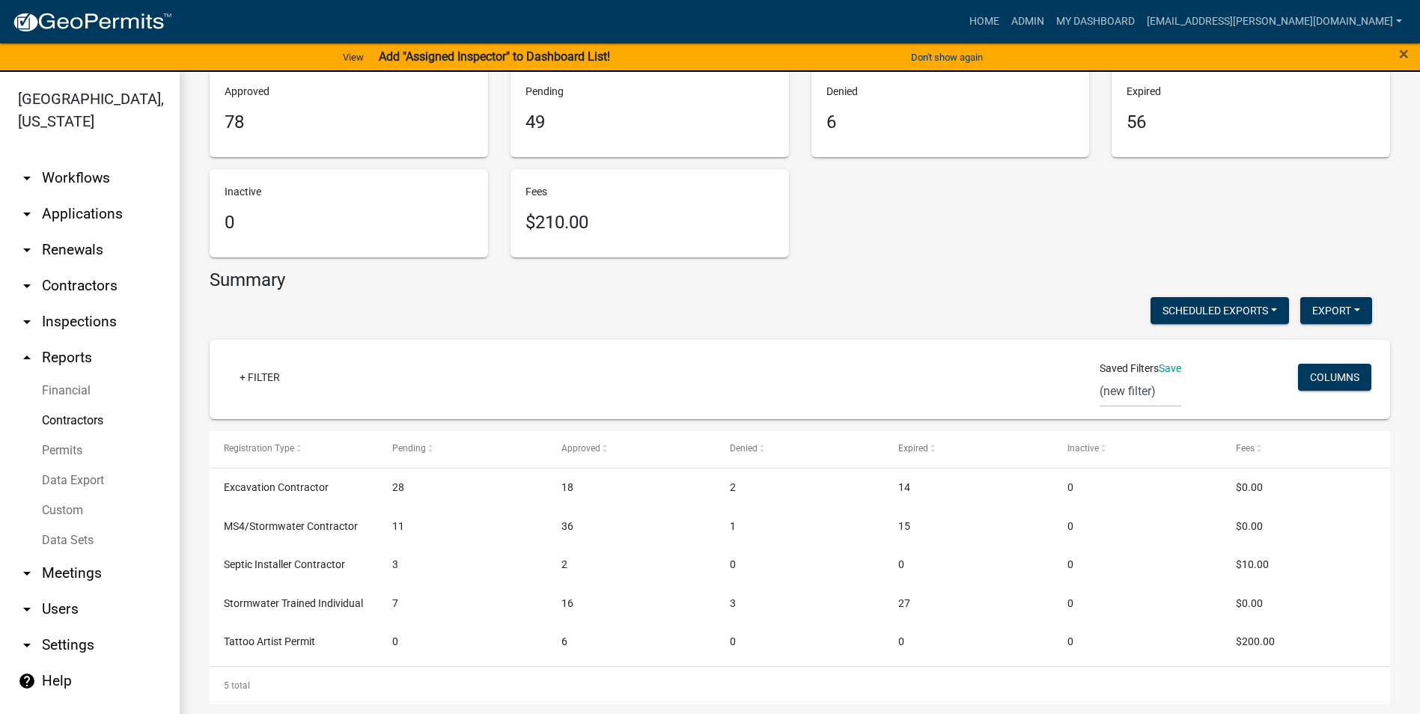
scroll to position [159, 0]
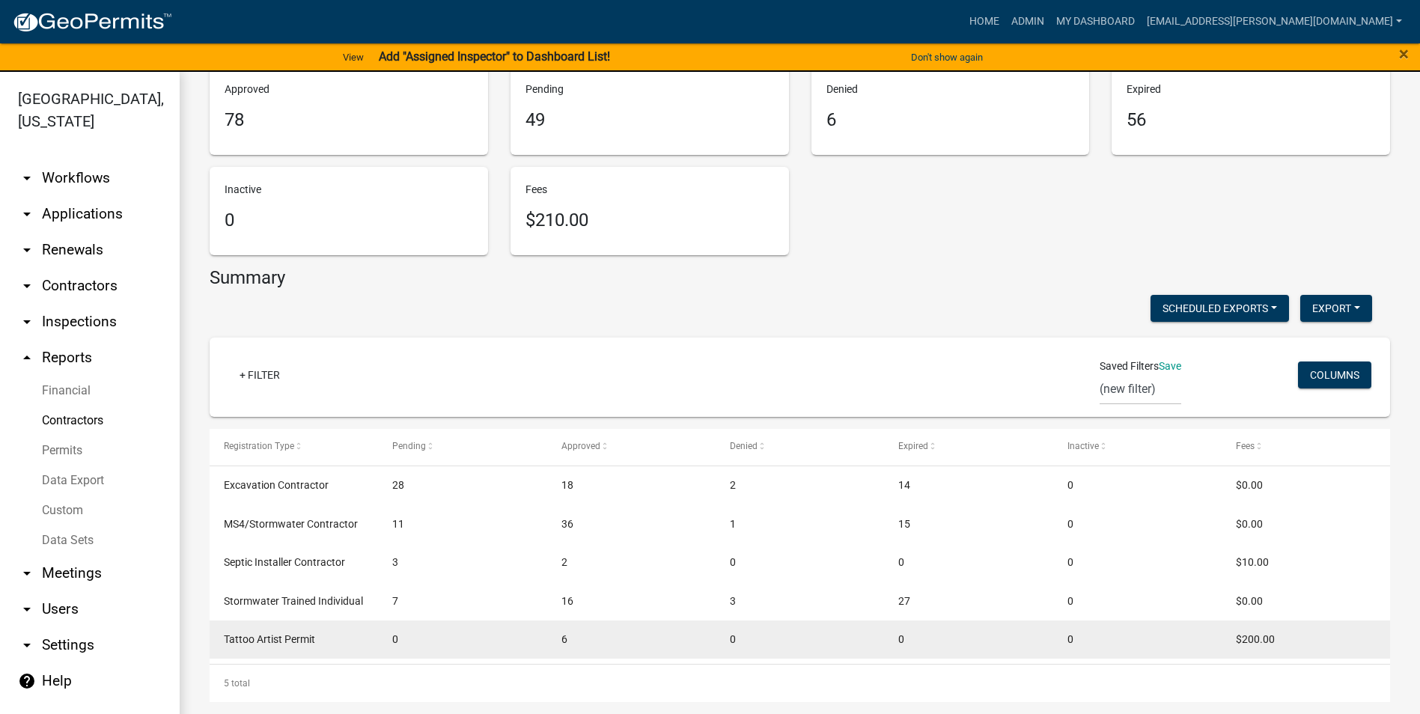
click at [306, 640] on span "Tattoo Artist Permit" at bounding box center [269, 639] width 91 height 12
click at [459, 645] on div "0" at bounding box center [462, 639] width 140 height 17
click at [537, 639] on datatable-body-cell "0" at bounding box center [462, 639] width 168 height 39
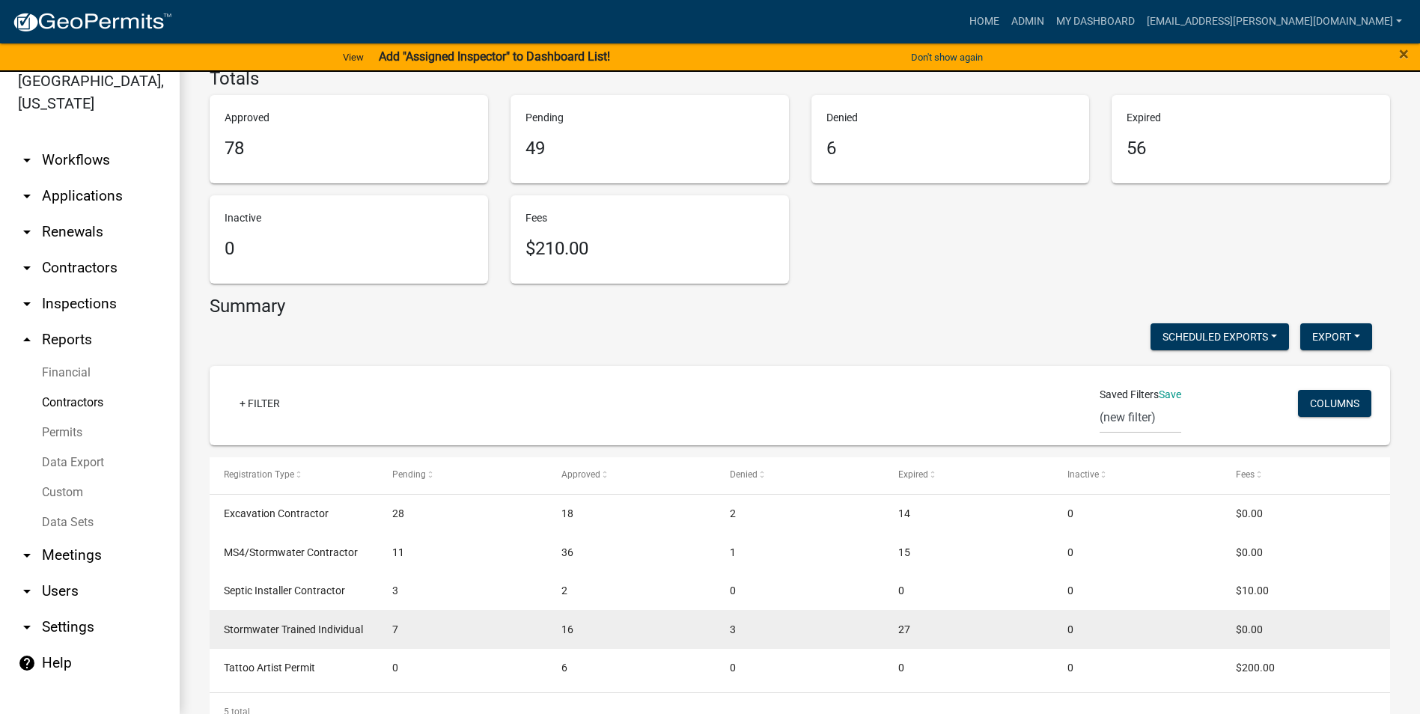
scroll to position [9, 0]
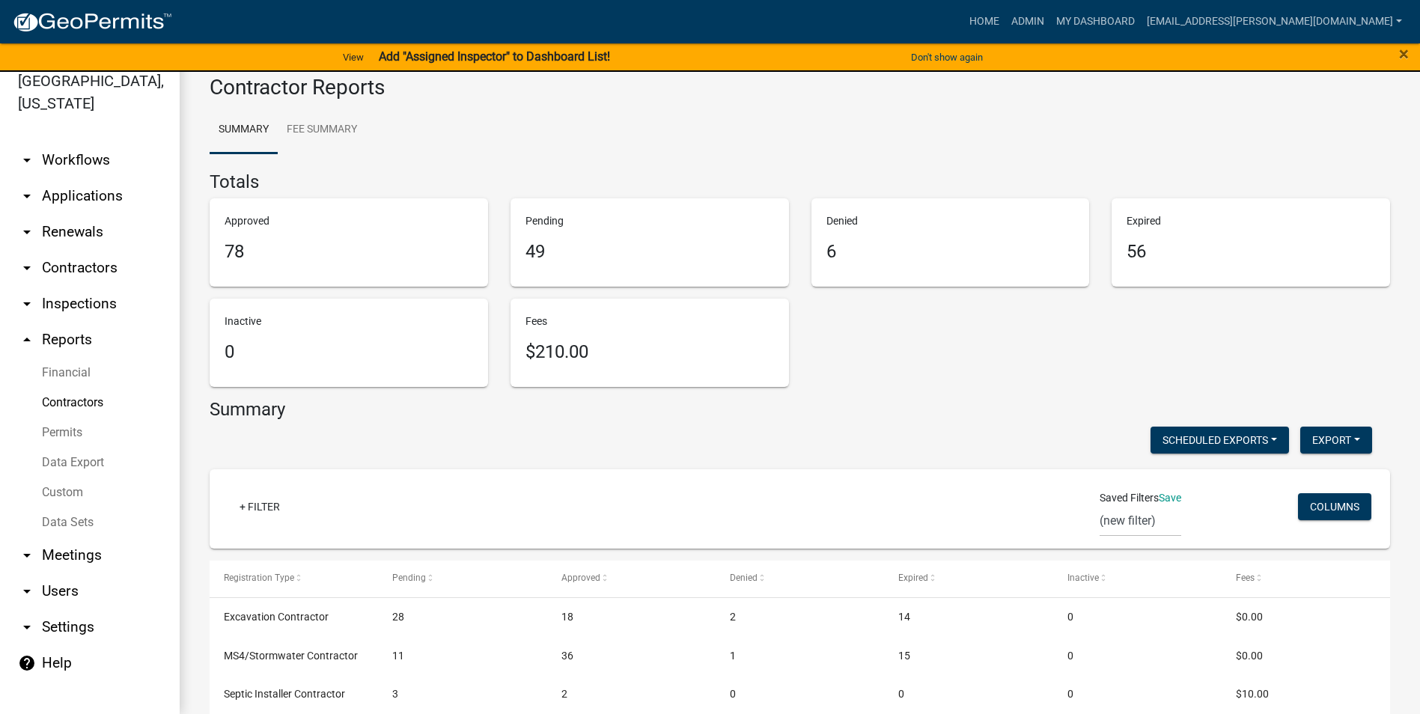
click at [617, 220] on p "Pending" at bounding box center [649, 221] width 248 height 16
click at [599, 257] on h5 "49" at bounding box center [649, 252] width 248 height 22
click at [857, 246] on h5 "6" at bounding box center [950, 252] width 248 height 22
click at [710, 243] on h5 "49" at bounding box center [649, 252] width 248 height 22
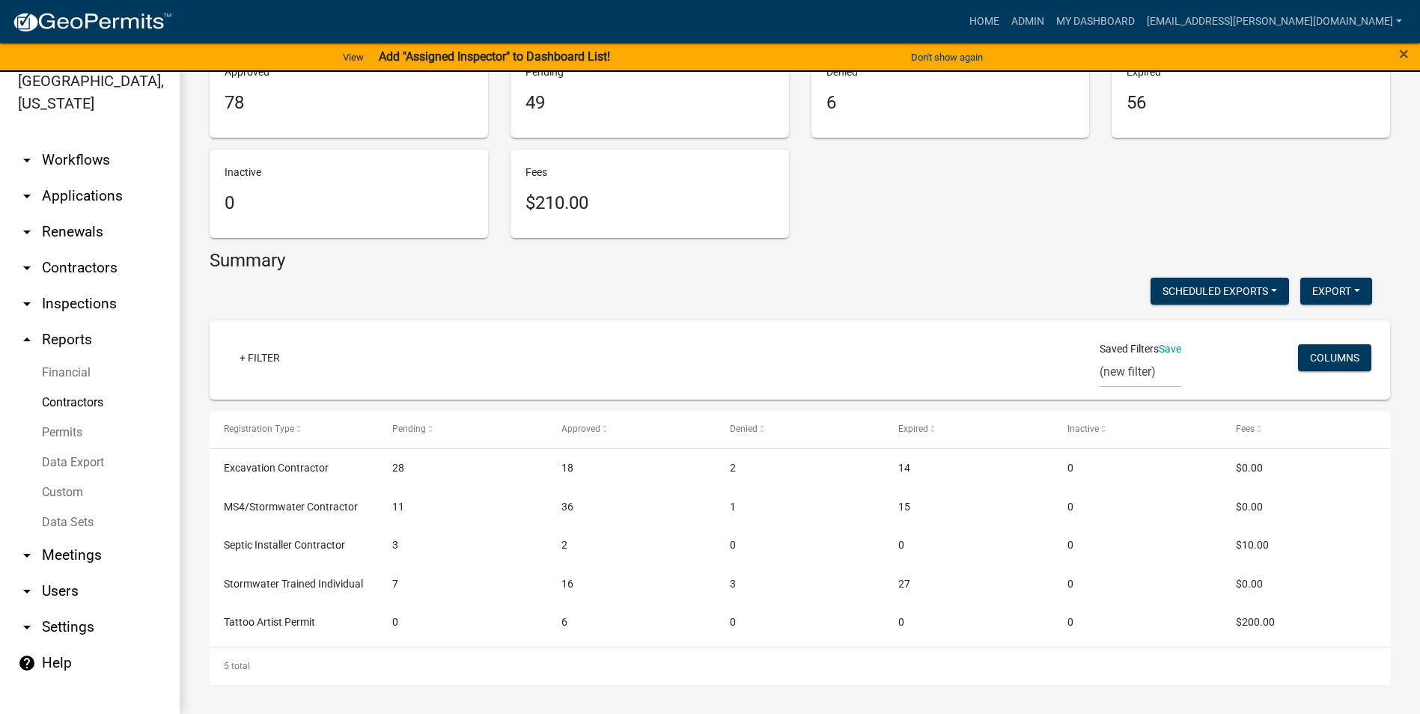
scroll to position [159, 0]
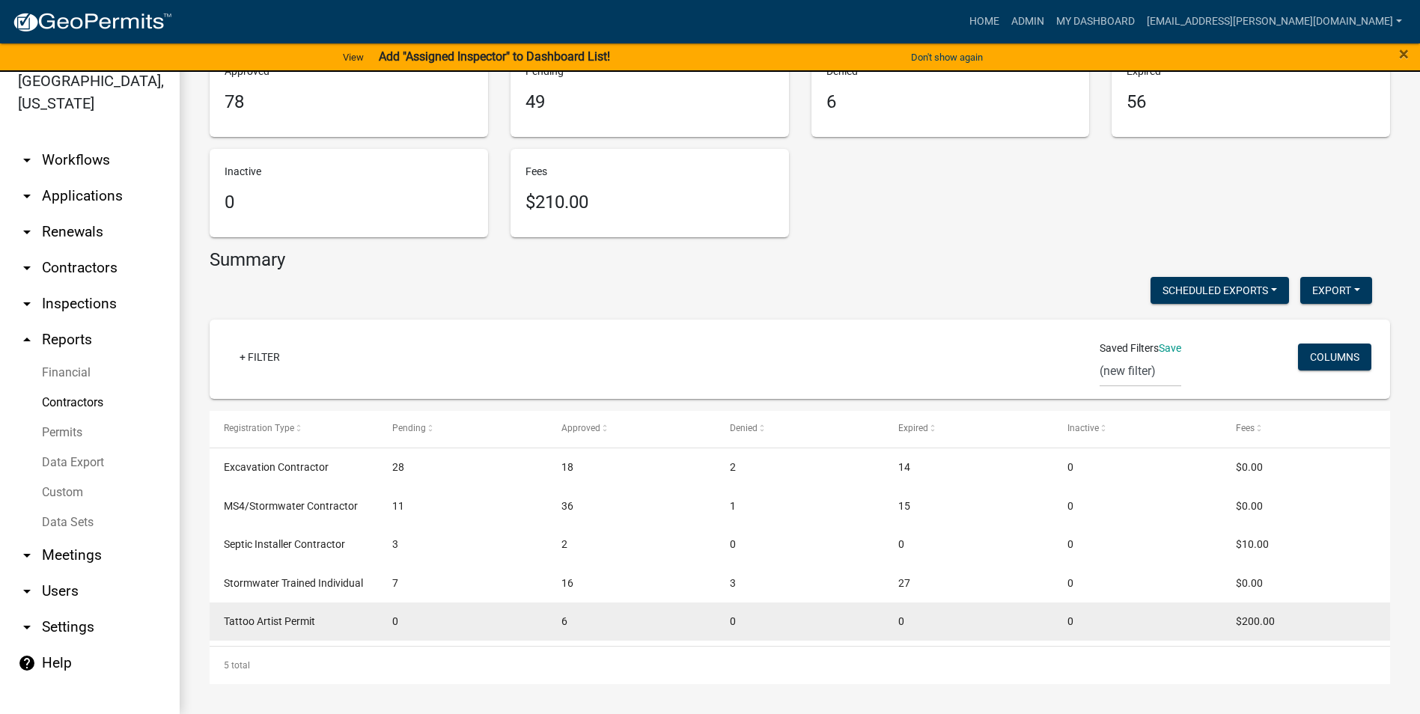
click at [295, 602] on datatable-body-cell "Tattoo Artist Permit" at bounding box center [294, 621] width 168 height 39
click at [293, 625] on span "Tattoo Artist Permit" at bounding box center [269, 621] width 91 height 12
click at [1240, 613] on div "$200.00" at bounding box center [1306, 621] width 140 height 17
click at [1239, 613] on div "$200.00" at bounding box center [1306, 621] width 140 height 17
click at [1239, 612] on datatable-body-cell "$200.00" at bounding box center [1305, 621] width 168 height 39
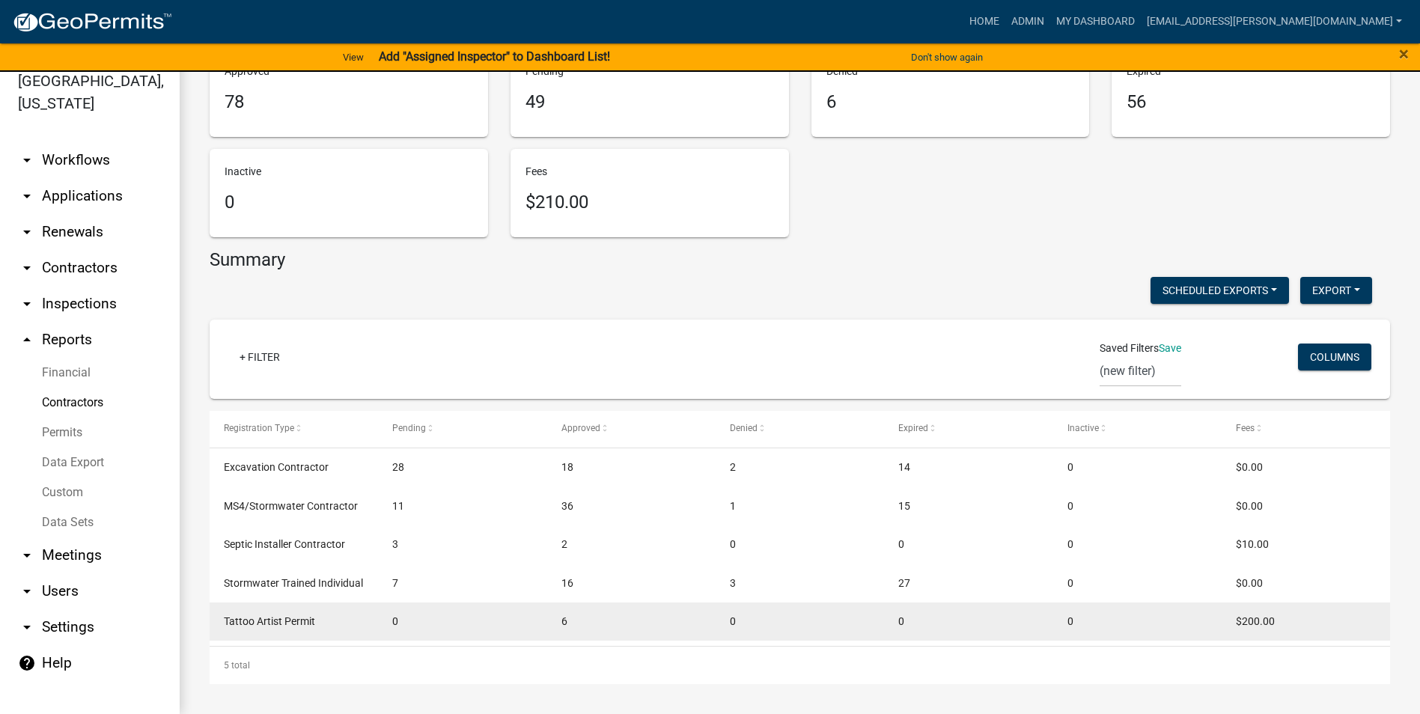
click at [579, 638] on datatable-body-cell "6" at bounding box center [631, 621] width 168 height 39
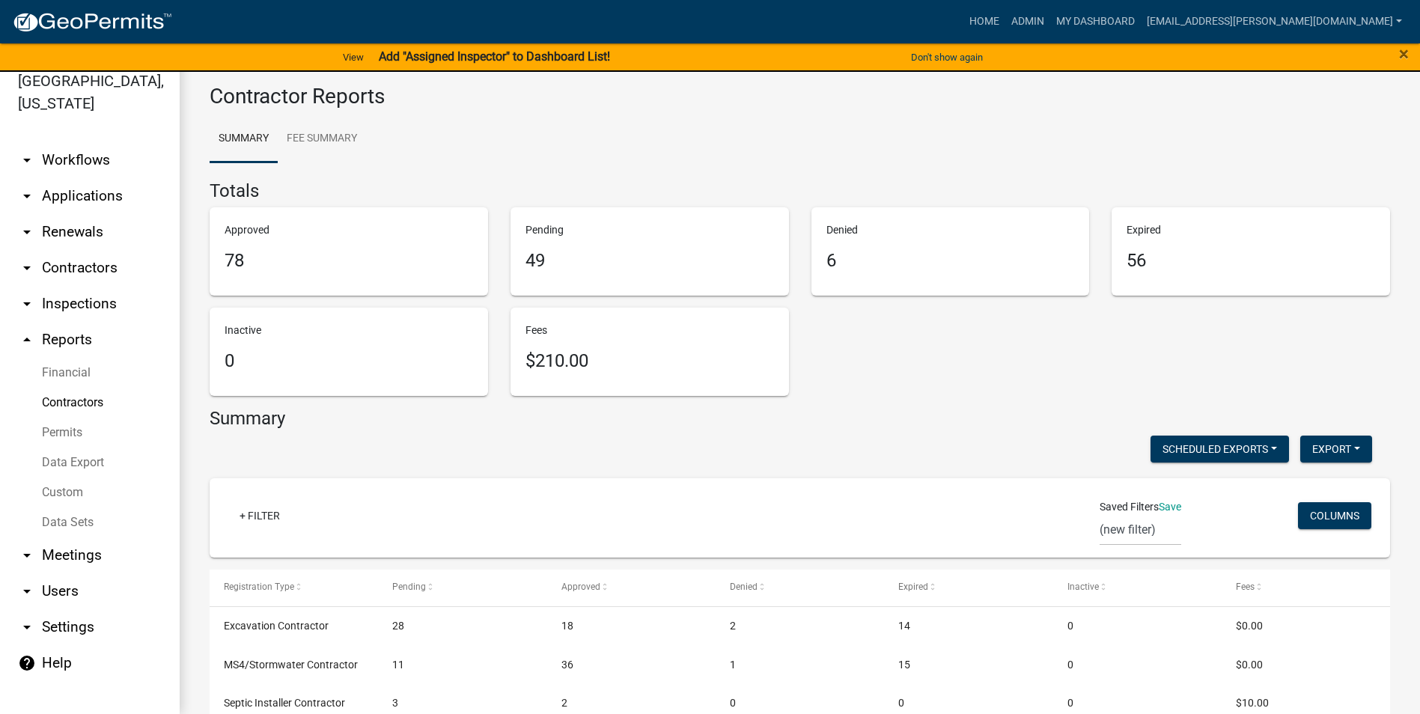
scroll to position [0, 0]
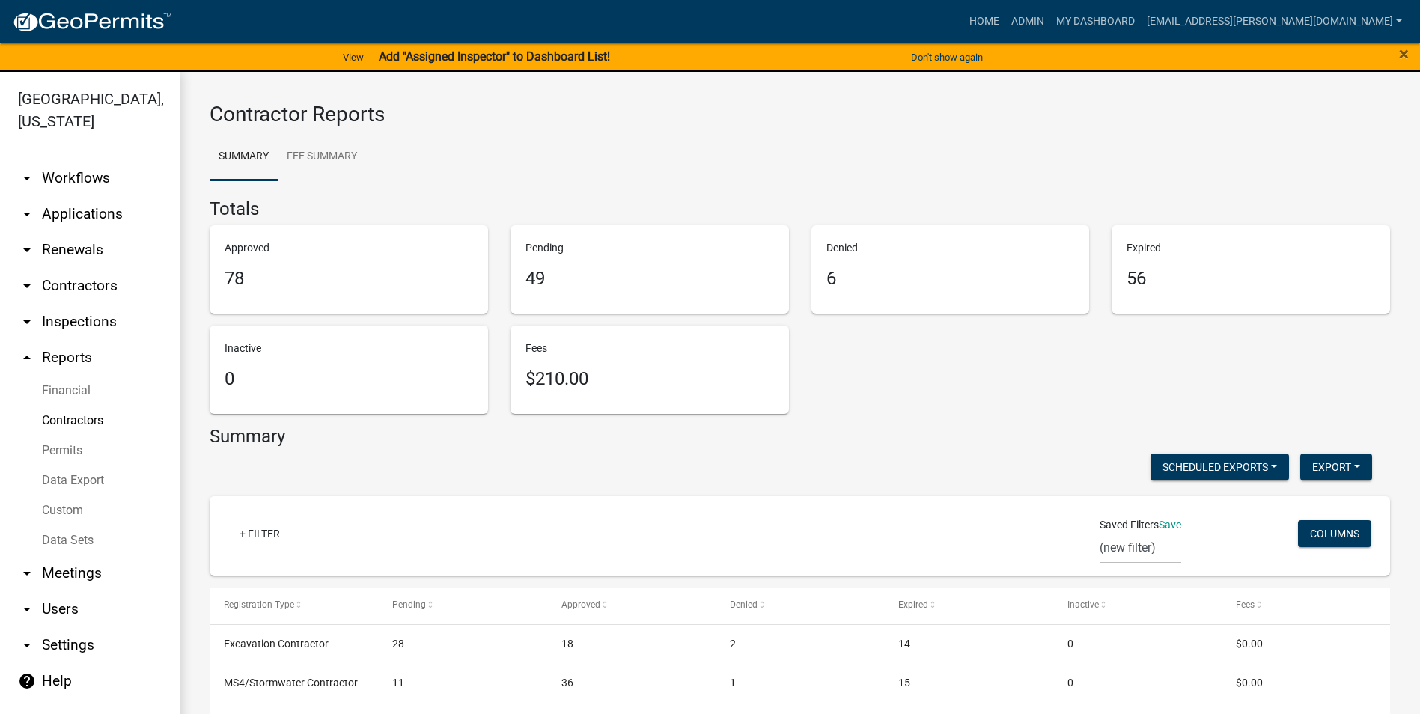
click at [32, 357] on icon "arrow_drop_up" at bounding box center [27, 358] width 18 height 18
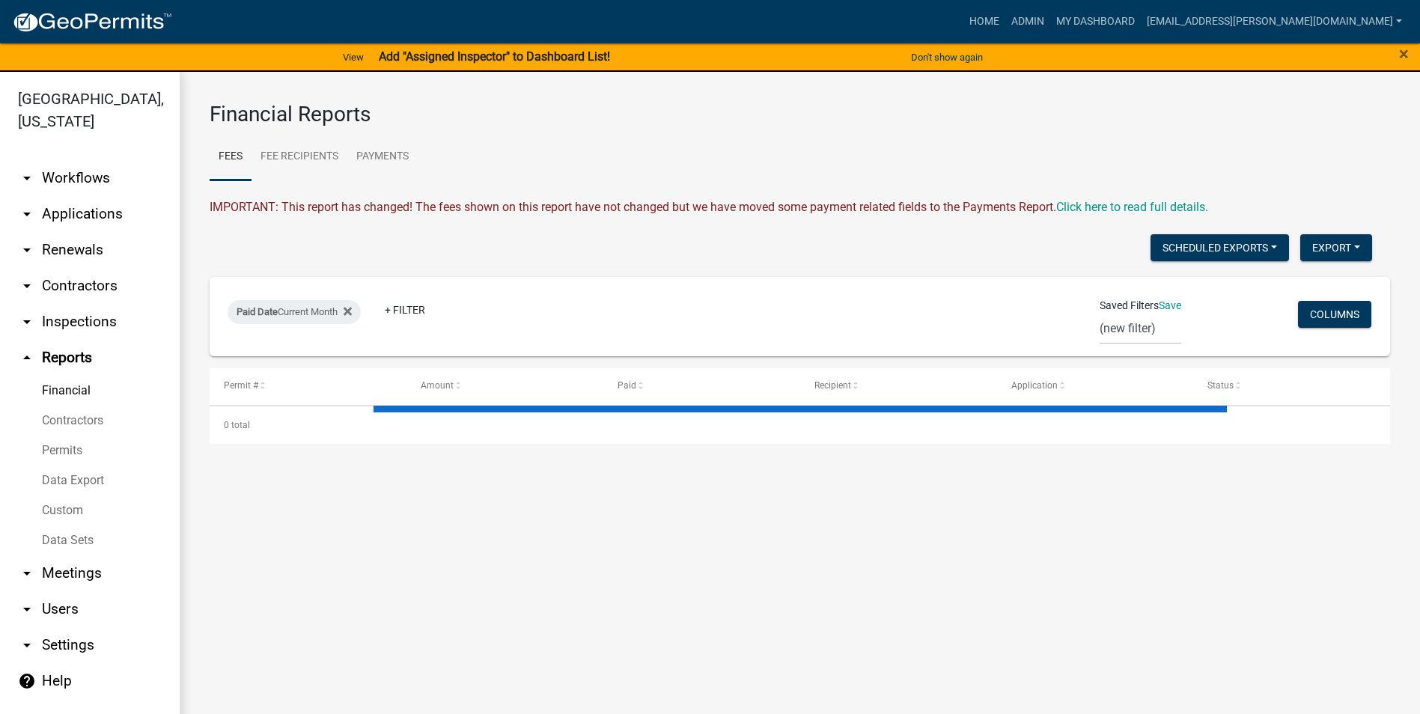
click at [22, 356] on icon "arrow_drop_up" at bounding box center [27, 358] width 18 height 18
click at [70, 481] on link "Data Export" at bounding box center [90, 481] width 180 height 30
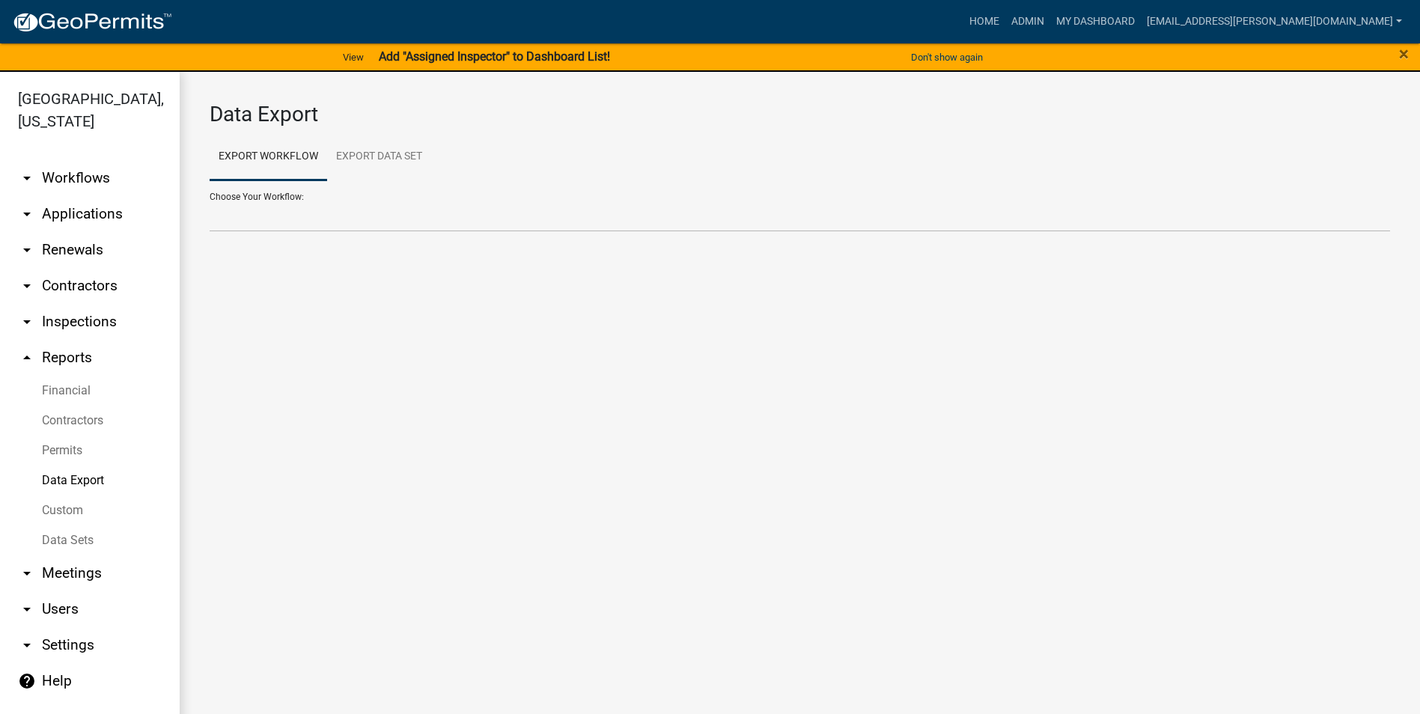
click at [65, 446] on link "Permits" at bounding box center [90, 451] width 180 height 30
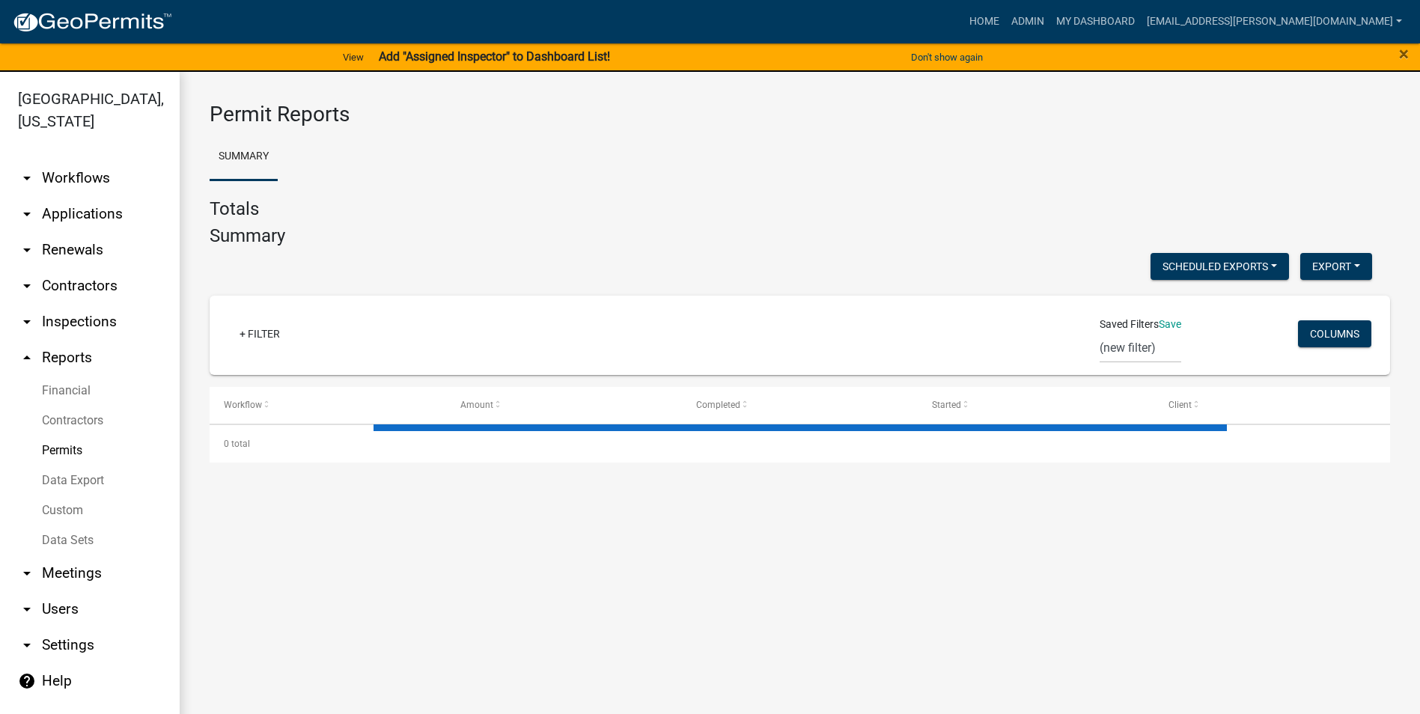
click at [69, 427] on link "Contractors" at bounding box center [90, 421] width 180 height 30
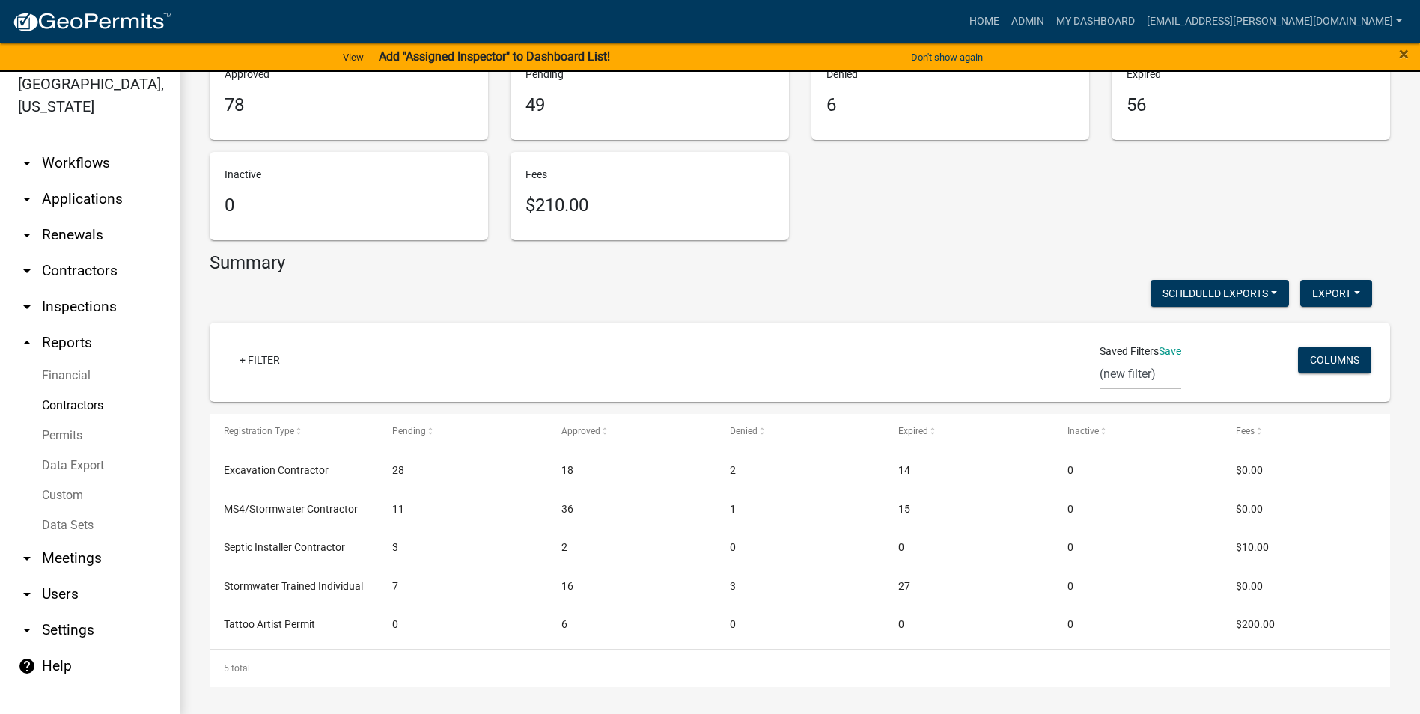
scroll to position [18, 0]
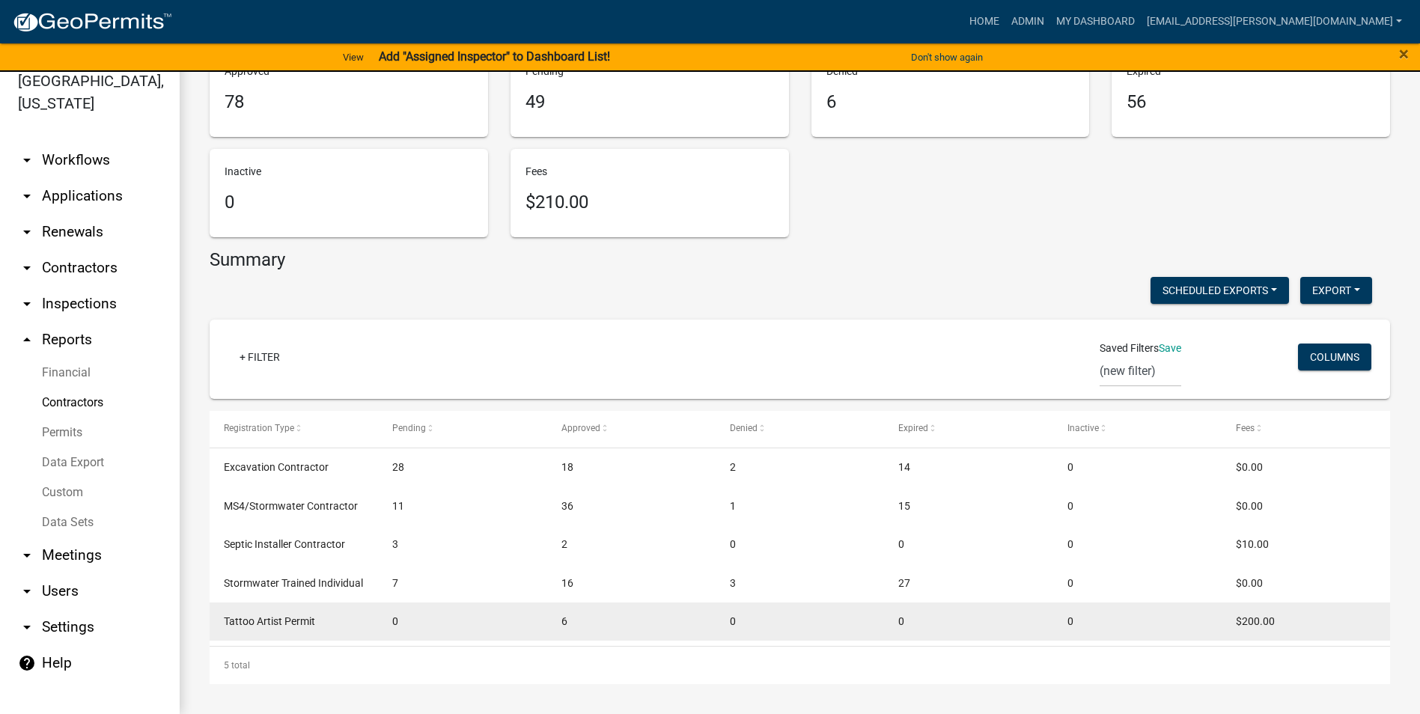
click at [1269, 620] on span "$200.00" at bounding box center [1255, 621] width 39 height 12
